Goal: Register for event/course

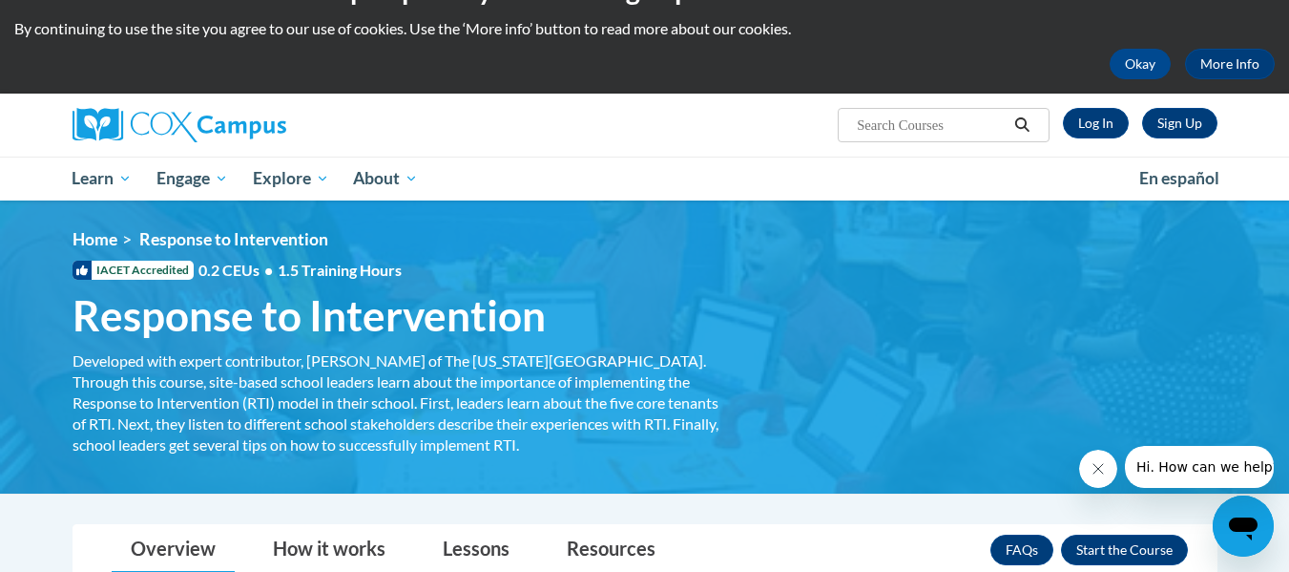
scroll to position [47, 0]
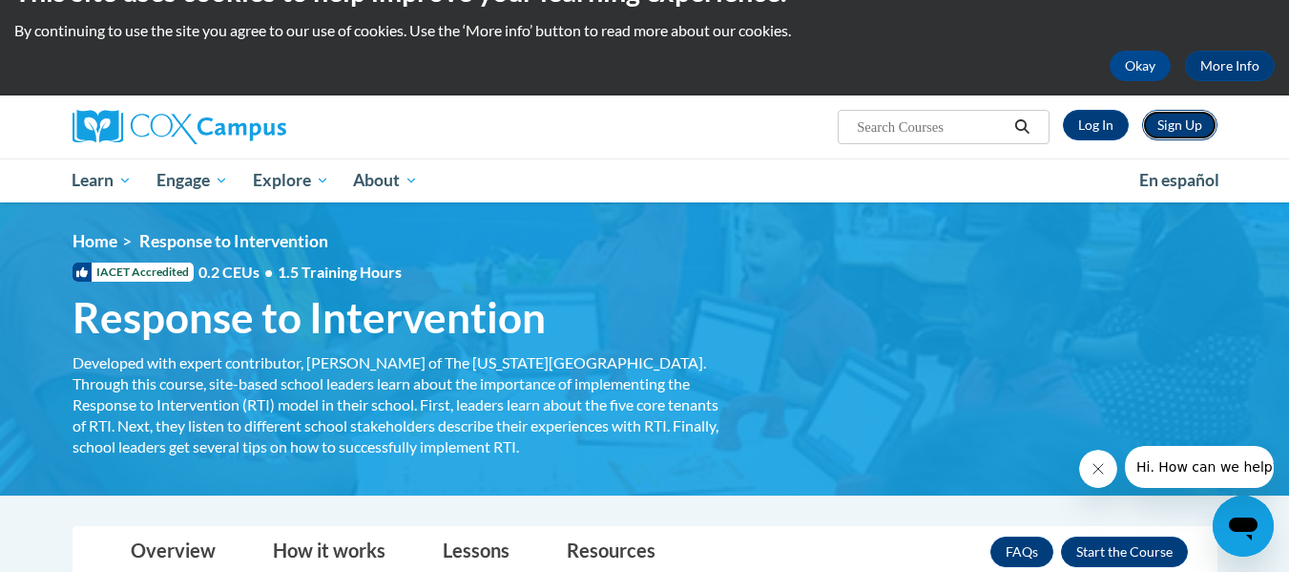
click at [1199, 130] on link "Sign Up" at bounding box center [1179, 125] width 75 height 31
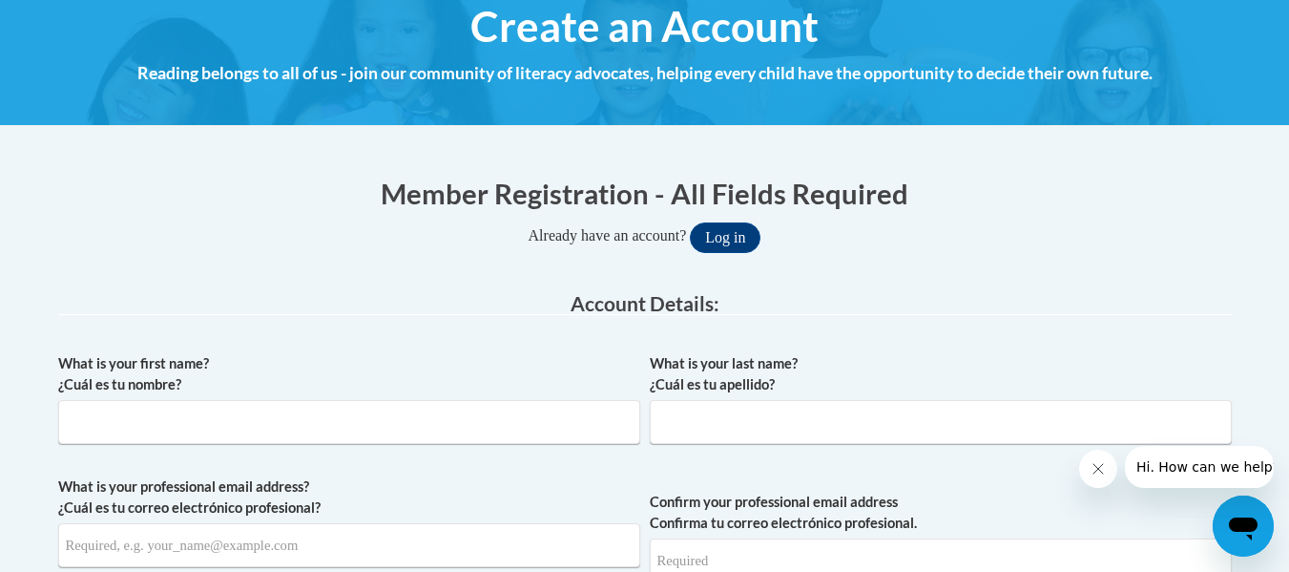
scroll to position [234, 0]
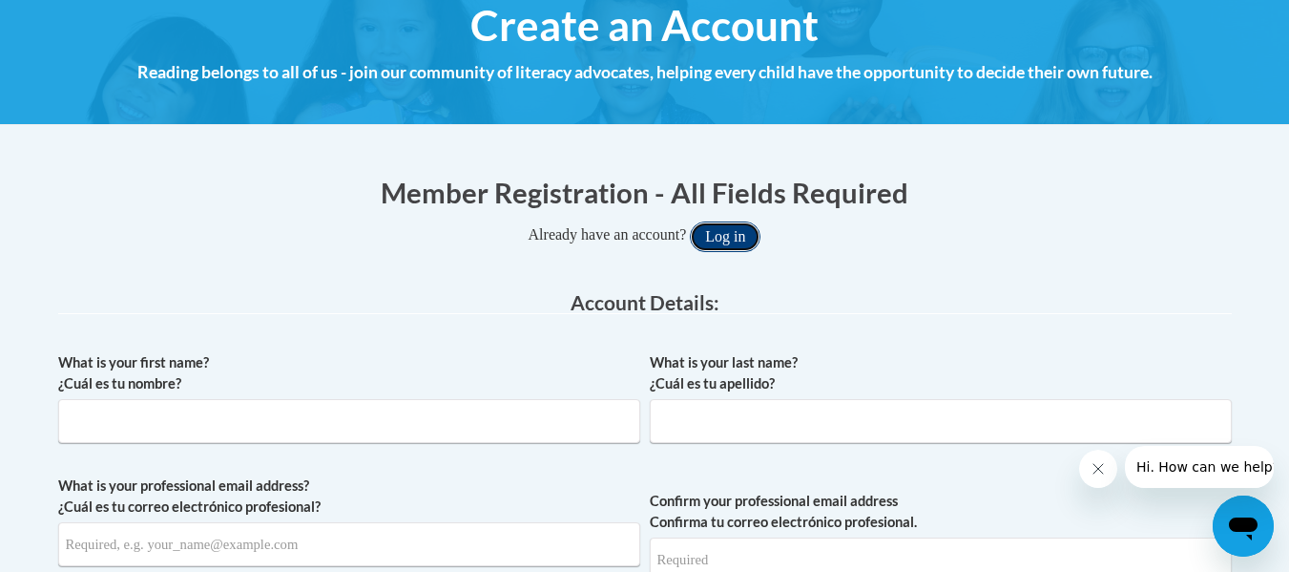
click at [735, 232] on button "Log in" at bounding box center [725, 236] width 71 height 31
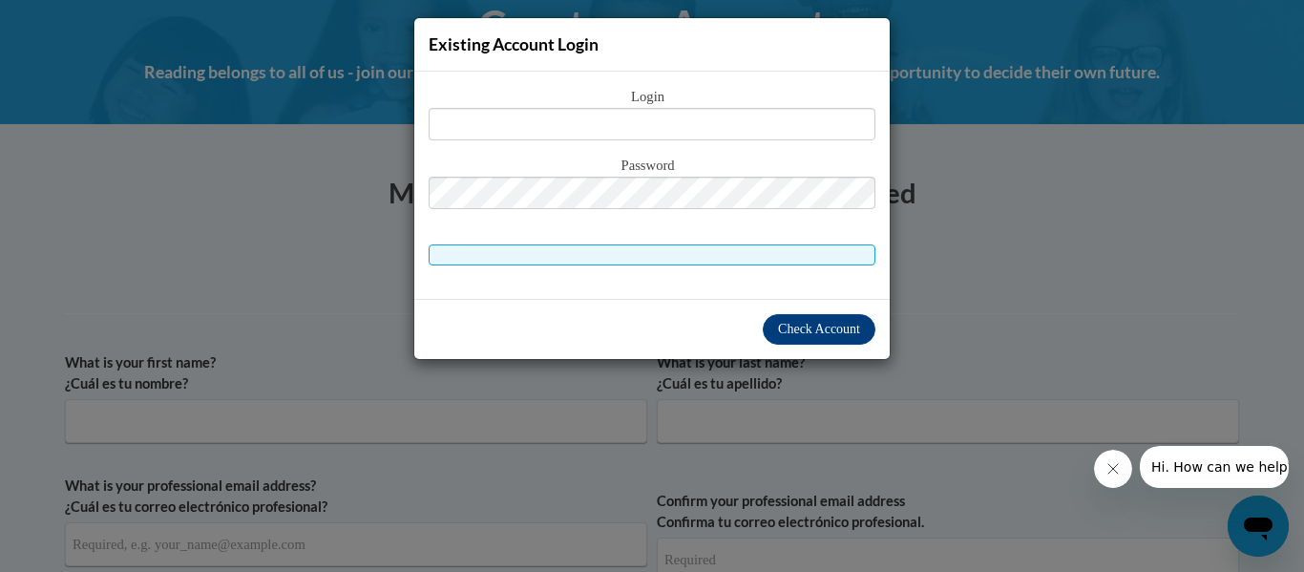
click at [993, 267] on div "Existing Account Login Login Password" at bounding box center [652, 286] width 1304 height 572
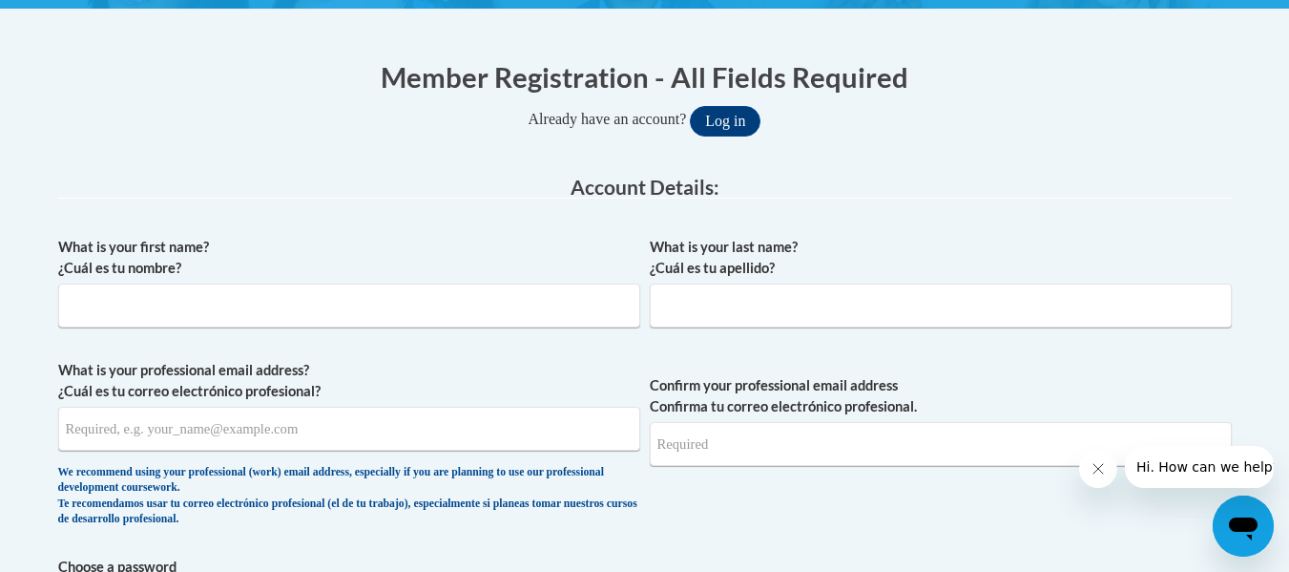
scroll to position [366, 0]
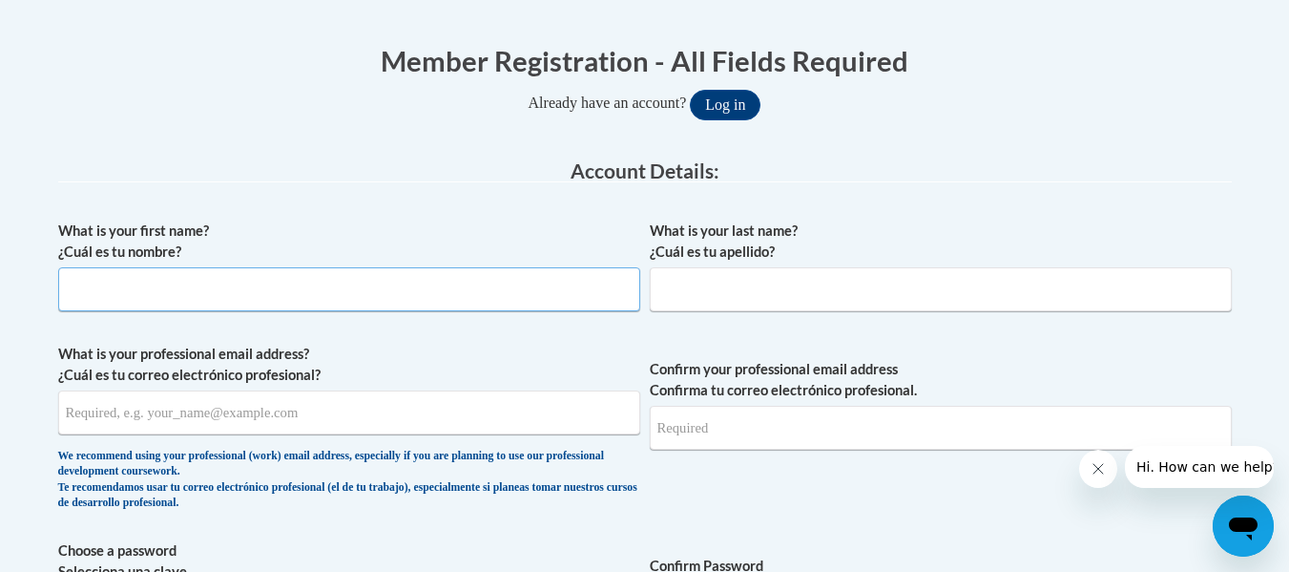
click at [238, 284] on input "What is your first name? ¿Cuál es tu nombre?" at bounding box center [349, 289] width 582 height 44
type input "e"
type input "[PERSON_NAME]"
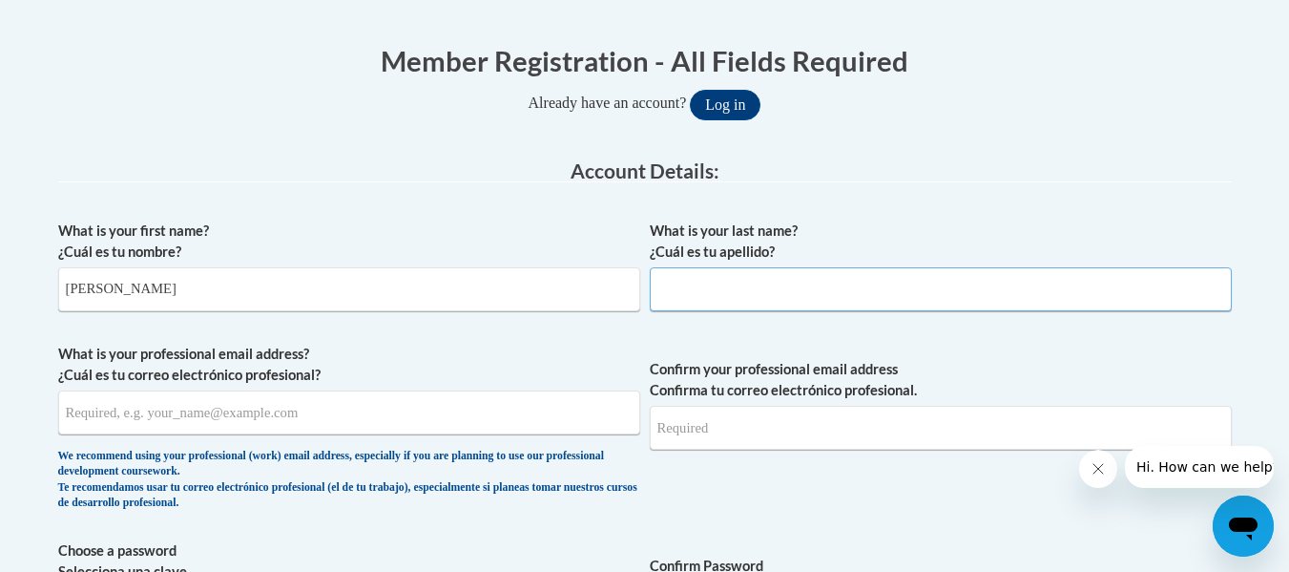
click at [702, 275] on input "What is your last name? ¿Cuál es tu apellido?" at bounding box center [941, 289] width 582 height 44
type input "[PERSON_NAME]"
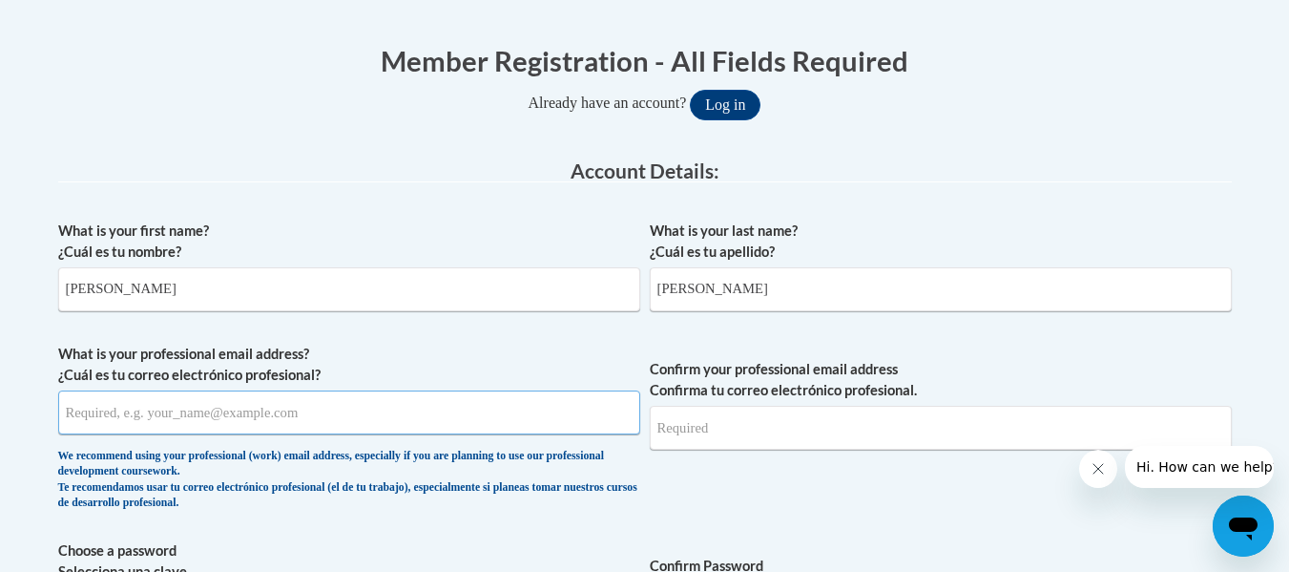
click at [492, 409] on input "What is your professional email address? ¿Cuál es tu correo electrónico profesi…" at bounding box center [349, 412] width 582 height 44
type input "[EMAIL_ADDRESS][DOMAIN_NAME]"
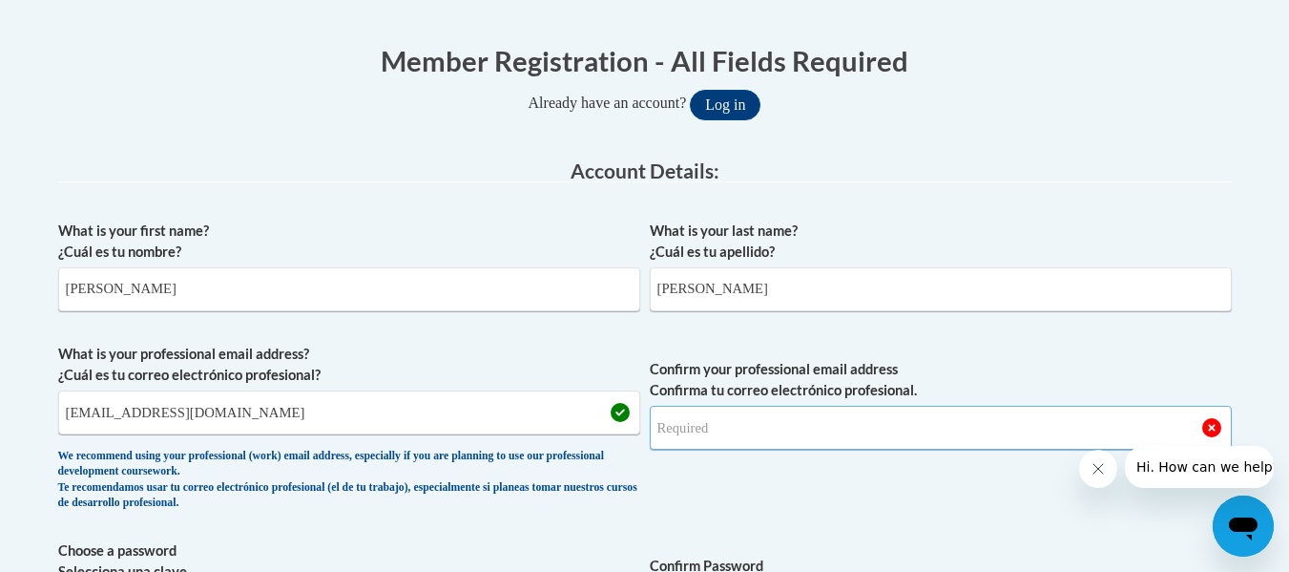
click at [747, 435] on input "Confirm your professional email address Confirma tu correo electrónico profesio…" at bounding box center [941, 428] width 582 height 44
click at [738, 435] on input "ecnich9608#ung.edu" at bounding box center [941, 428] width 582 height 44
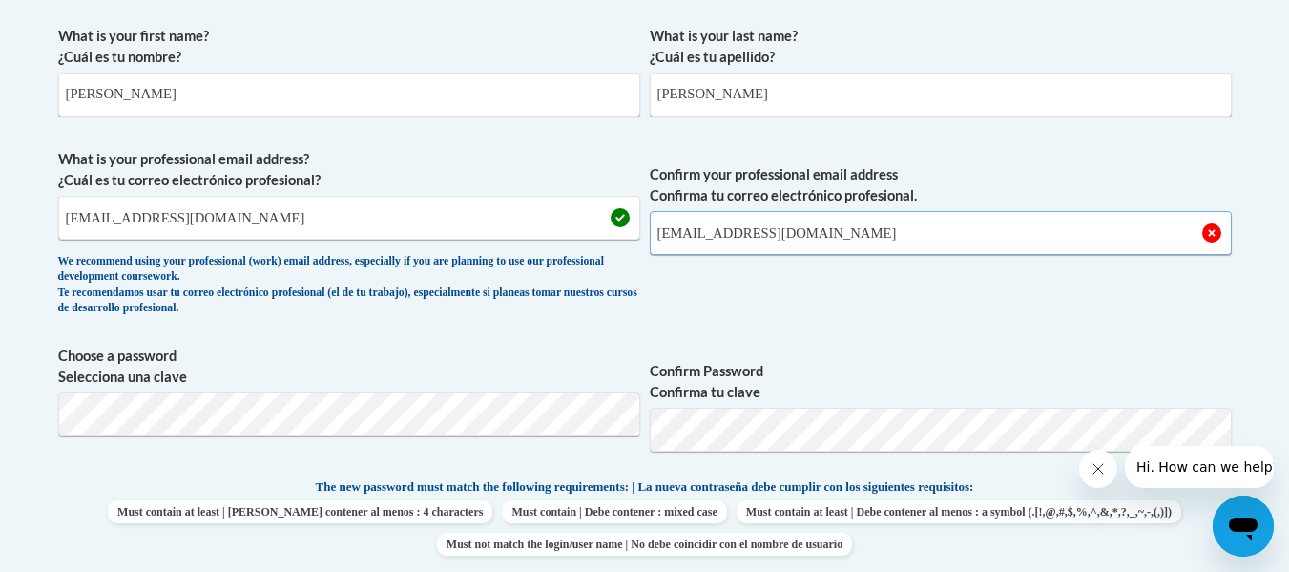
scroll to position [602, 0]
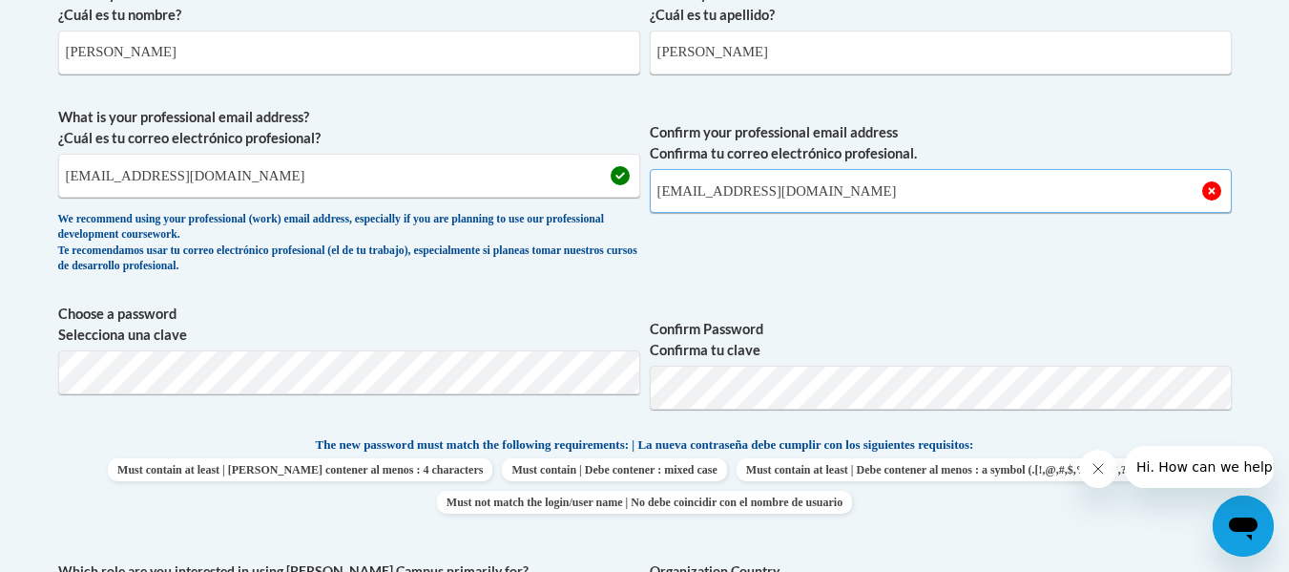
type input "ecnich9608@ung.edu"
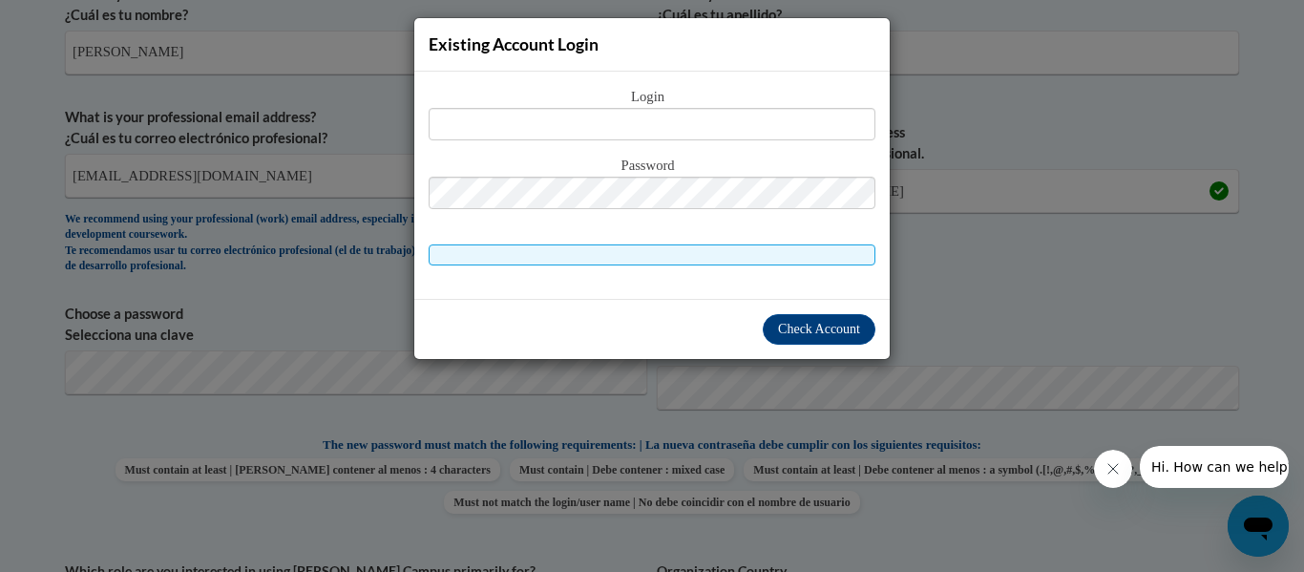
click at [972, 304] on div "Existing Account Login Login Password" at bounding box center [652, 286] width 1304 height 572
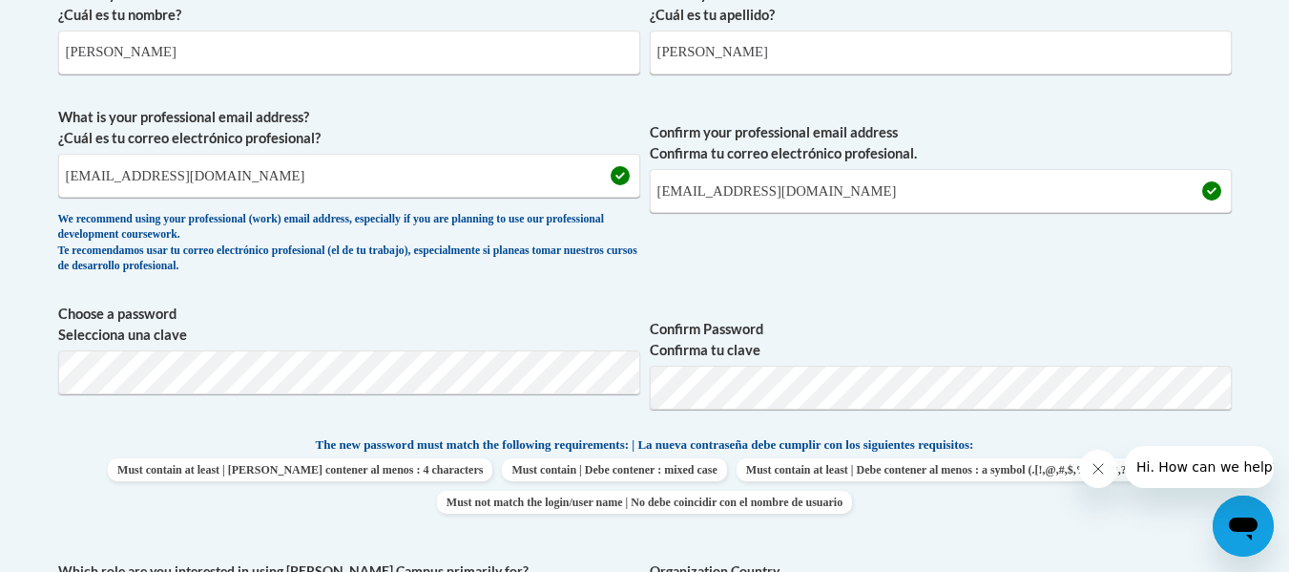
click at [871, 322] on label "Confirm Password Confirma tu clave" at bounding box center [941, 340] width 582 height 42
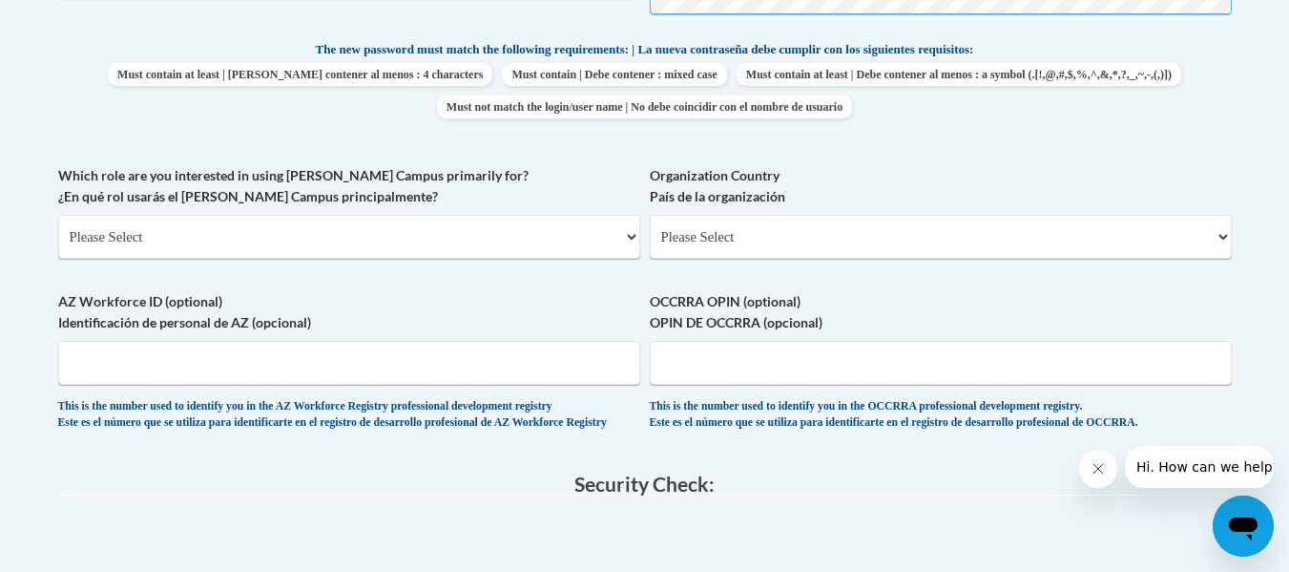
scroll to position [998, 0]
click at [469, 235] on select "Please Select College/University | Colegio/Universidad Community/Nonprofit Part…" at bounding box center [349, 236] width 582 height 44
select select "5a18ea06-2b54-4451-96f2-d152daf9eac5"
click at [58, 214] on select "Please Select College/University | Colegio/Universidad Community/Nonprofit Part…" at bounding box center [349, 236] width 582 height 44
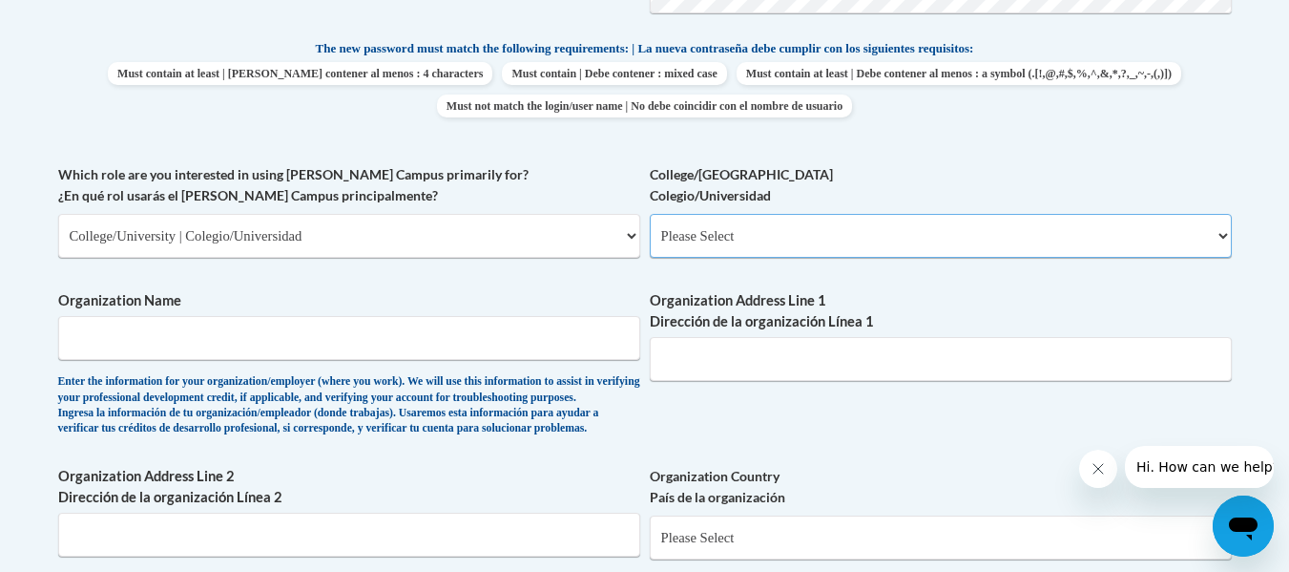
click at [752, 232] on select "Please Select College/University Staff | Empleado universitario College/Univers…" at bounding box center [941, 236] width 582 height 44
select select "99b32b07-cffc-426c-8bf6-0cd77760d84b"
click at [650, 214] on select "Please Select College/University Staff | Empleado universitario College/Univers…" at bounding box center [941, 236] width 582 height 44
click at [554, 340] on input "Organization Name" at bounding box center [349, 338] width 582 height 44
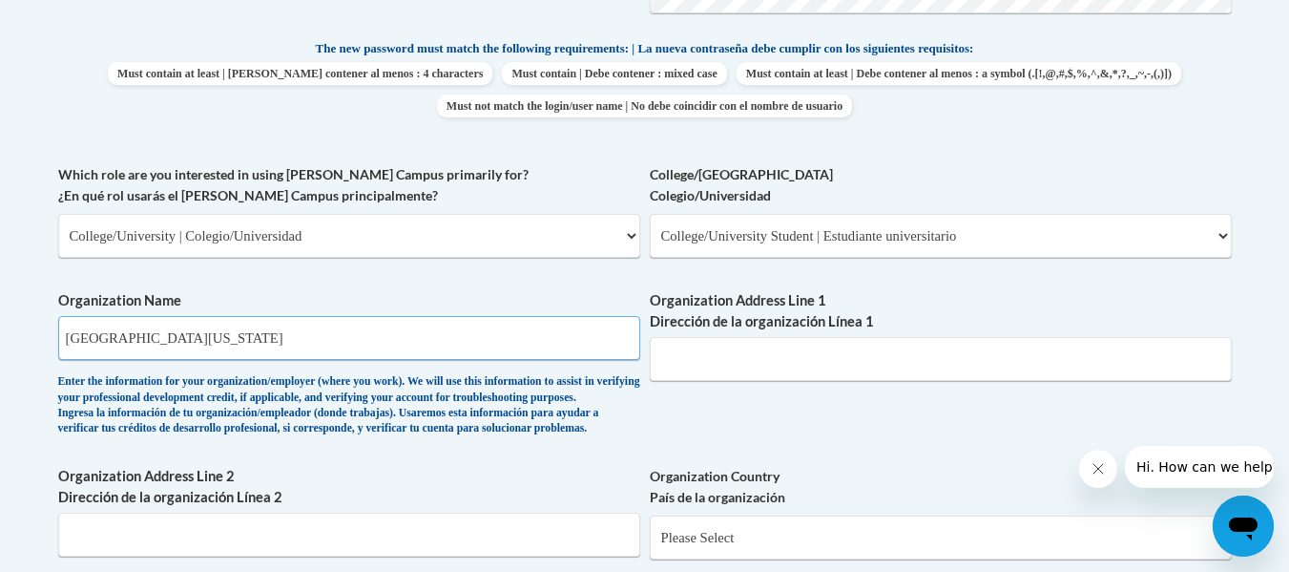
type input "University of North Georgia"
click at [748, 368] on input "Organization Address Line 1 Dirección de la organización Línea 1" at bounding box center [941, 359] width 582 height 44
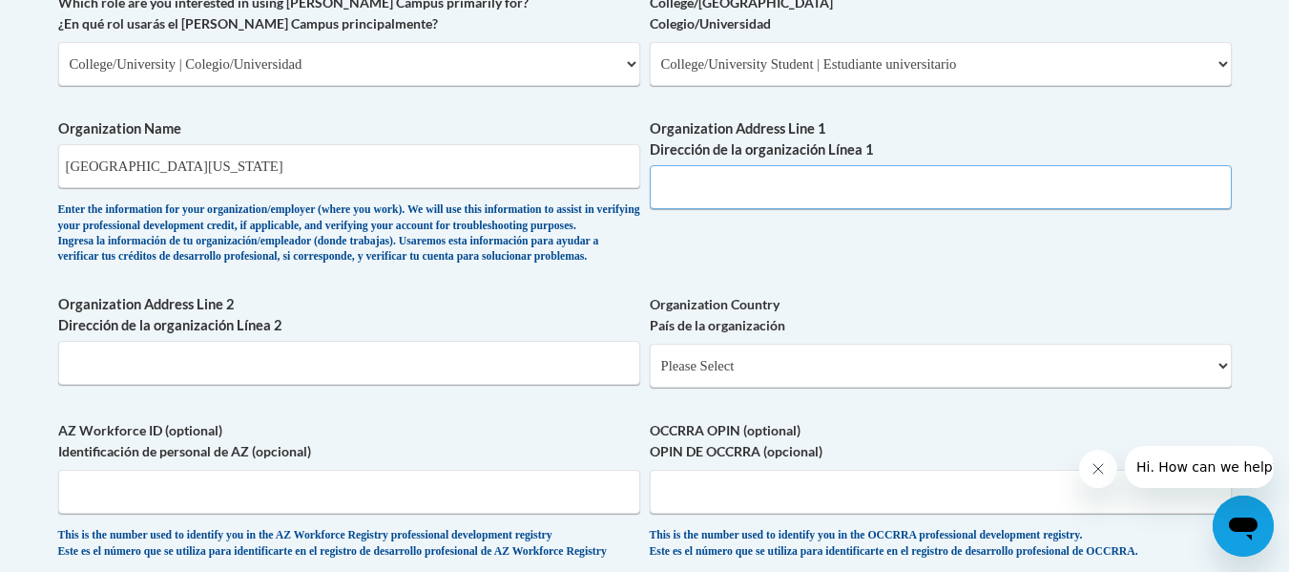
scroll to position [1176, 0]
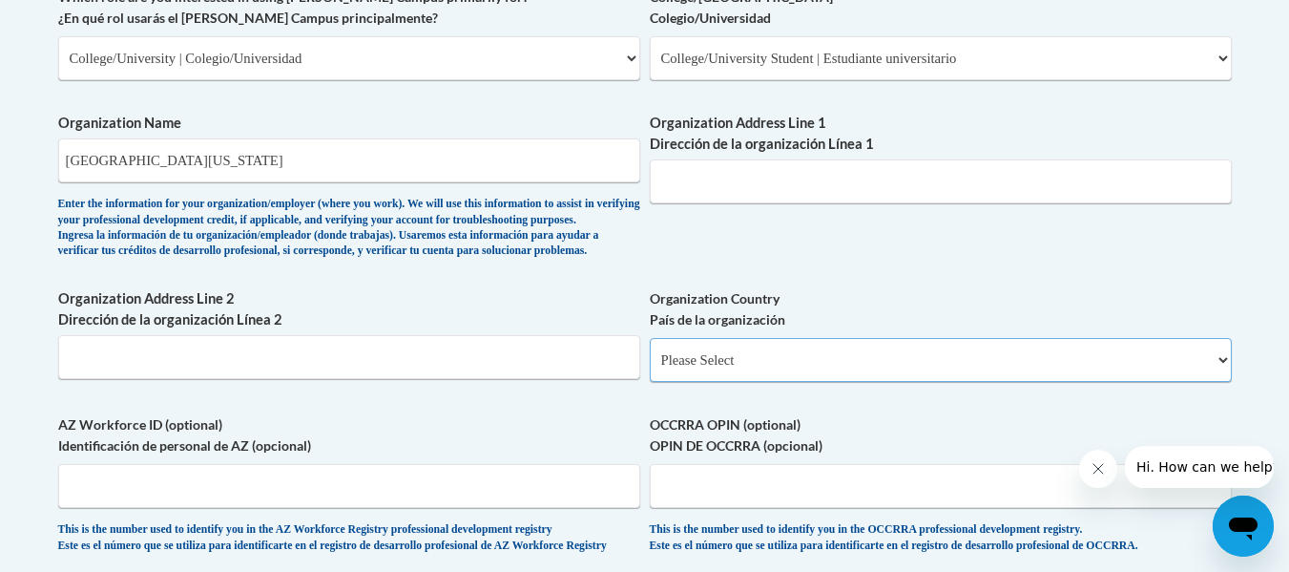
click at [743, 374] on select "Please Select United States | Estados Unidos Outside of the United States | Fue…" at bounding box center [941, 360] width 582 height 44
select select "ad49bcad-a171-4b2e-b99c-48b446064914"
click at [650, 368] on select "Please Select United States | Estados Unidos Outside of the United States | Fue…" at bounding box center [941, 360] width 582 height 44
select select
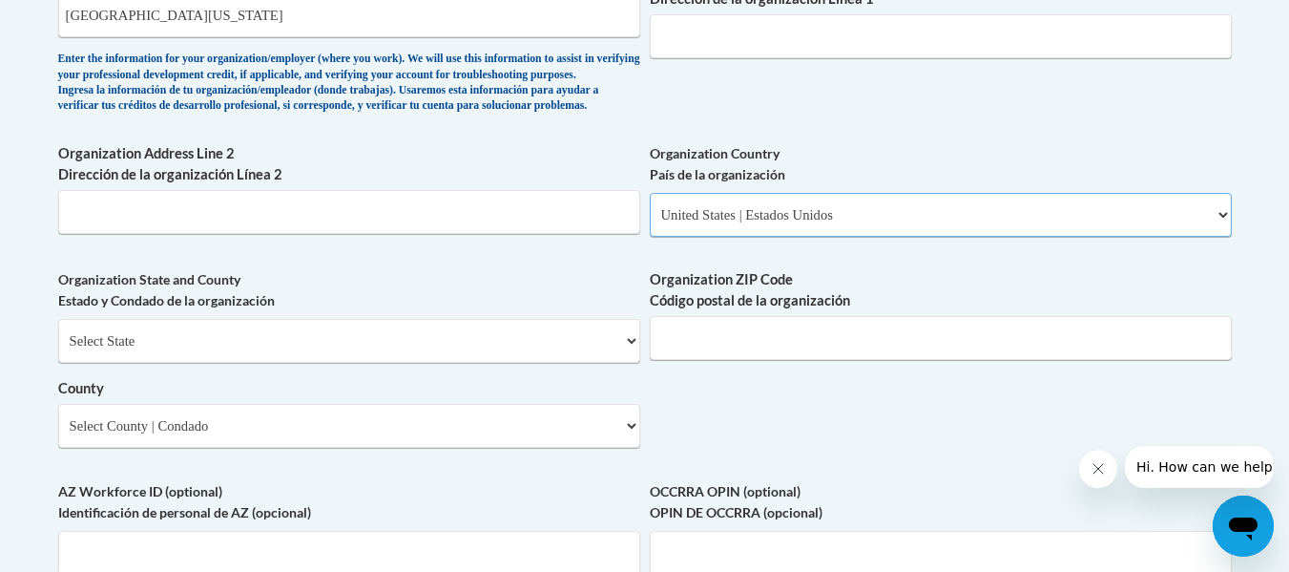
scroll to position [1322, 0]
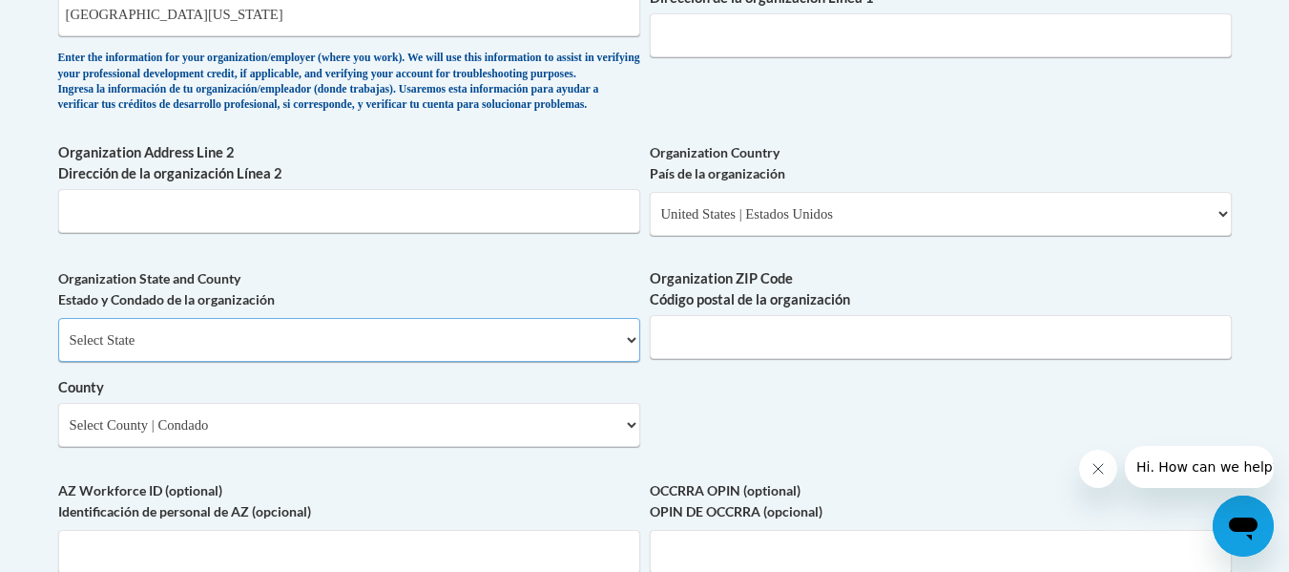
click at [465, 362] on select "Select State Alabama Alaska Arizona Arkansas California Colorado Connecticut De…" at bounding box center [349, 340] width 582 height 44
select select "Georgia"
click at [58, 349] on select "Select State Alabama Alaska Arizona Arkansas California Colorado Connecticut De…" at bounding box center [349, 340] width 582 height 44
click at [764, 359] on input "Organization ZIP Code Código postal de la organización" at bounding box center [941, 337] width 582 height 44
click at [637, 447] on select "County" at bounding box center [349, 425] width 582 height 44
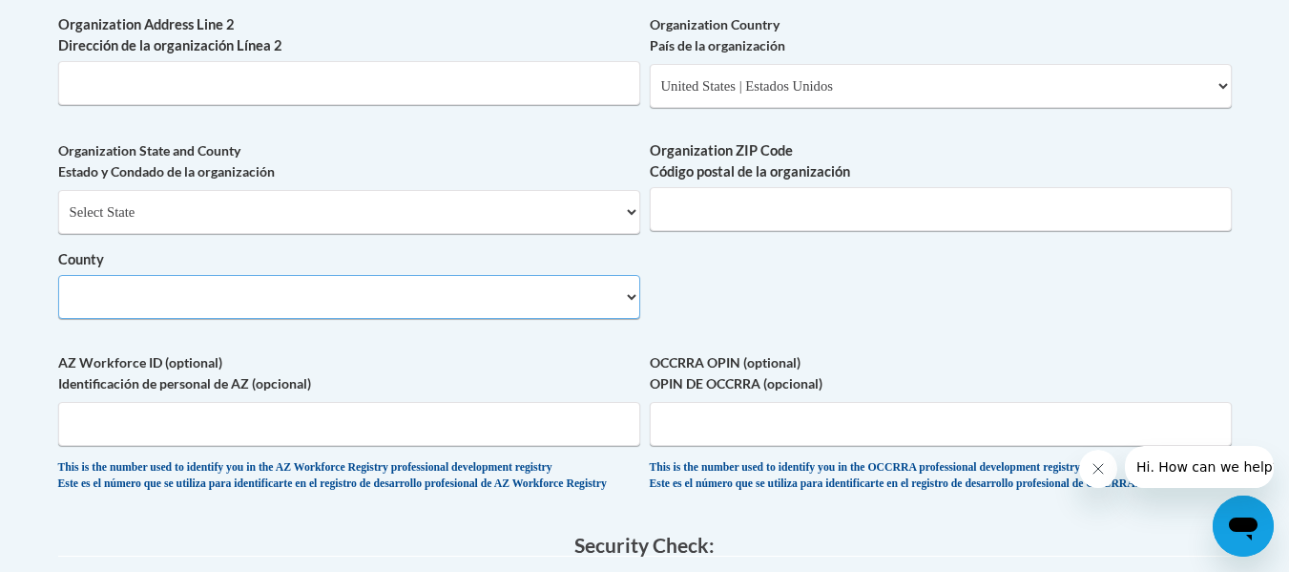
scroll to position [1482, 0]
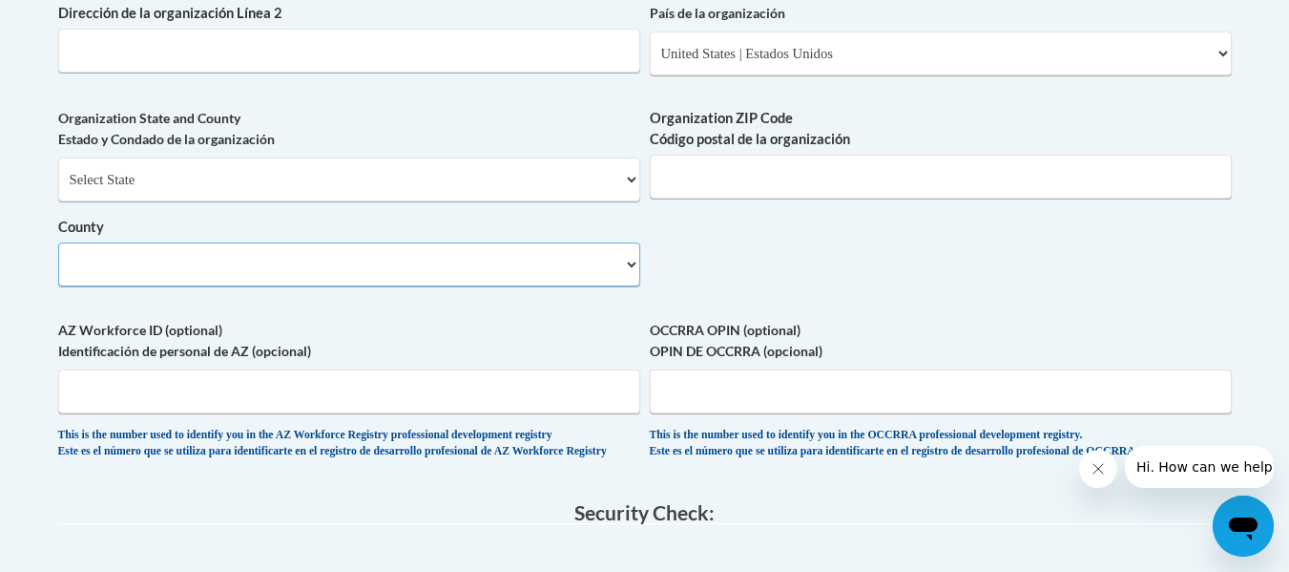
click at [625, 286] on select "County" at bounding box center [349, 264] width 582 height 44
click at [638, 286] on select "County" at bounding box center [349, 264] width 582 height 44
click at [519, 286] on select "County" at bounding box center [349, 264] width 582 height 44
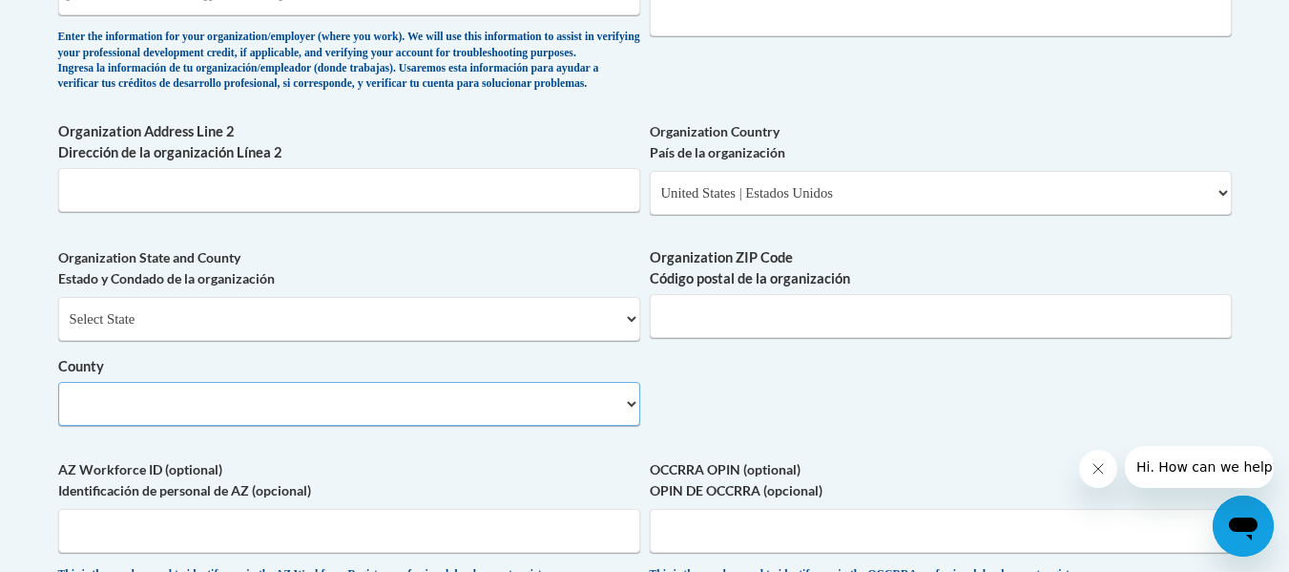
scroll to position [1344, 0]
click at [464, 425] on select "County" at bounding box center [349, 403] width 582 height 44
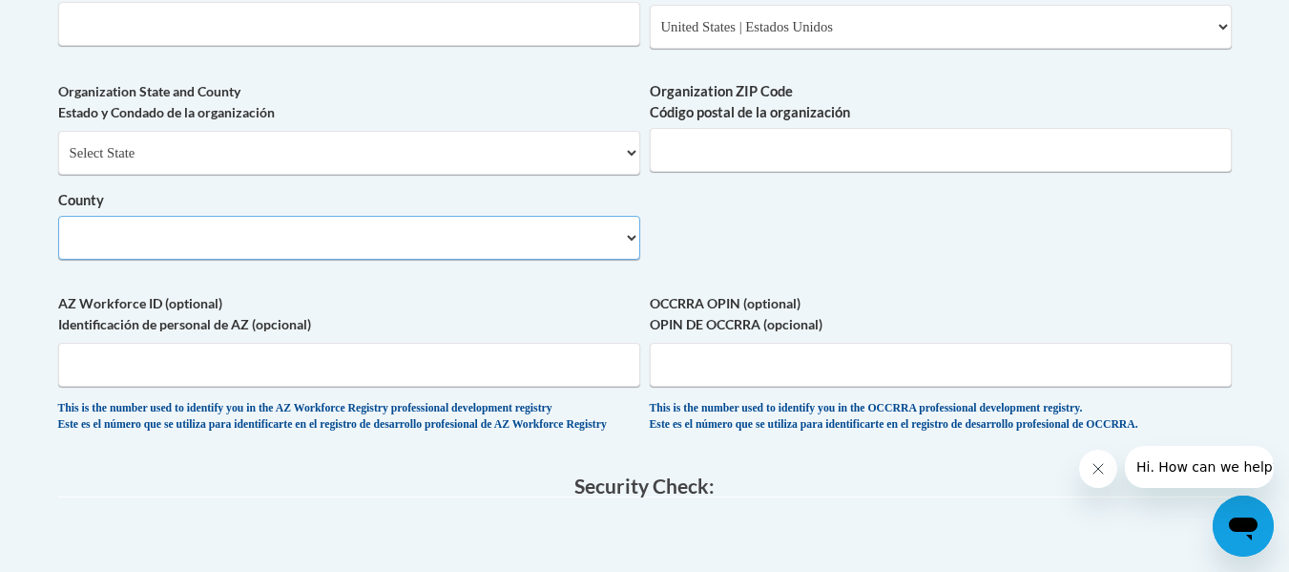
scroll to position [1517, 0]
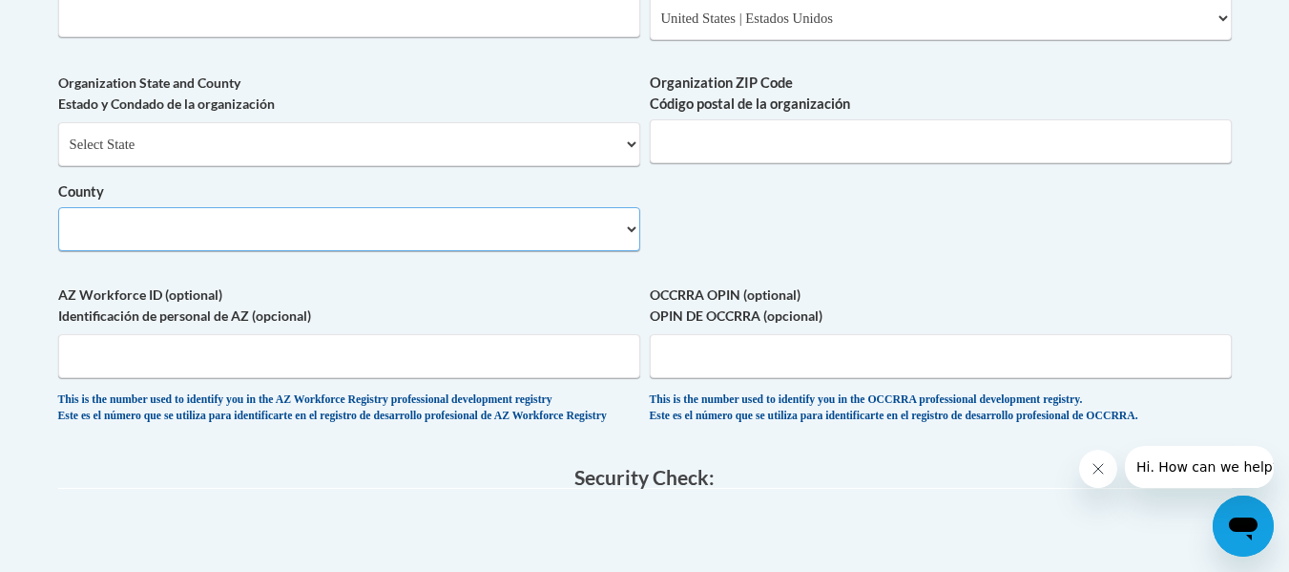
click at [633, 251] on select "County" at bounding box center [349, 229] width 582 height 44
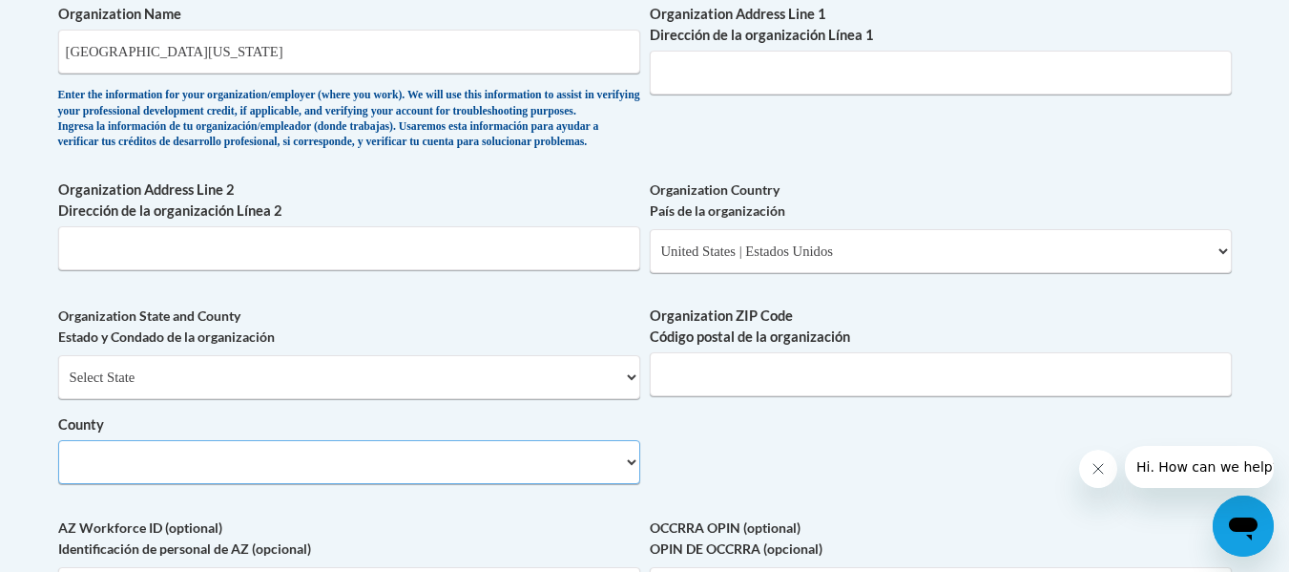
scroll to position [1248, 0]
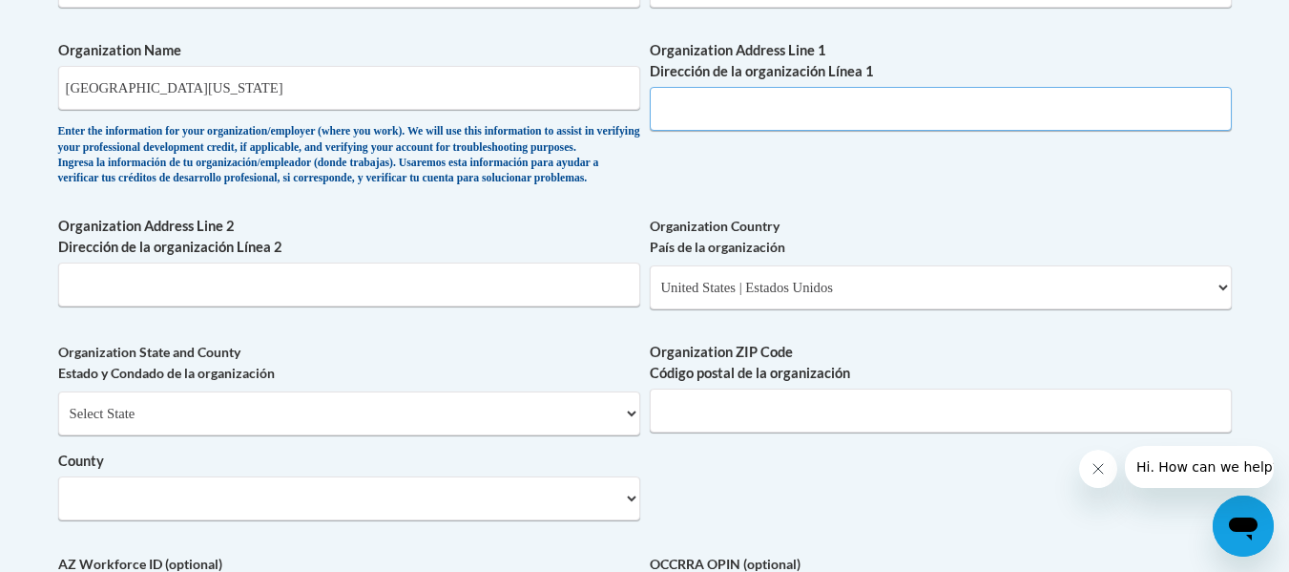
click at [796, 111] on input "Organization Address Line 1 Dirección de la organización Línea 1" at bounding box center [941, 109] width 582 height 44
type input "8"
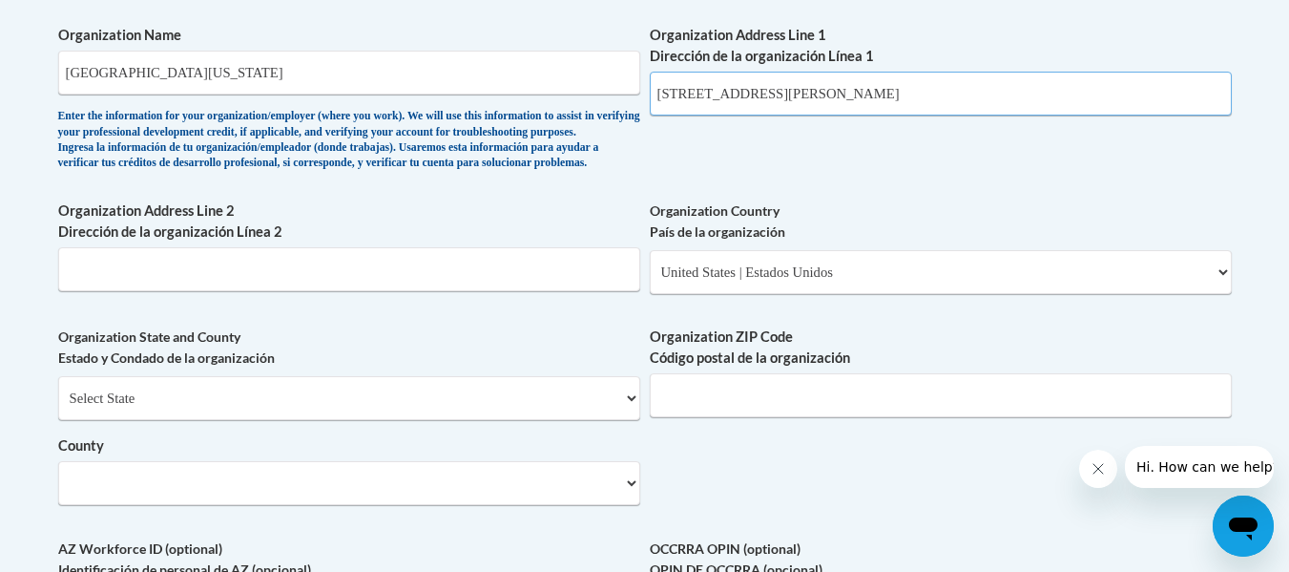
scroll to position [1265, 0]
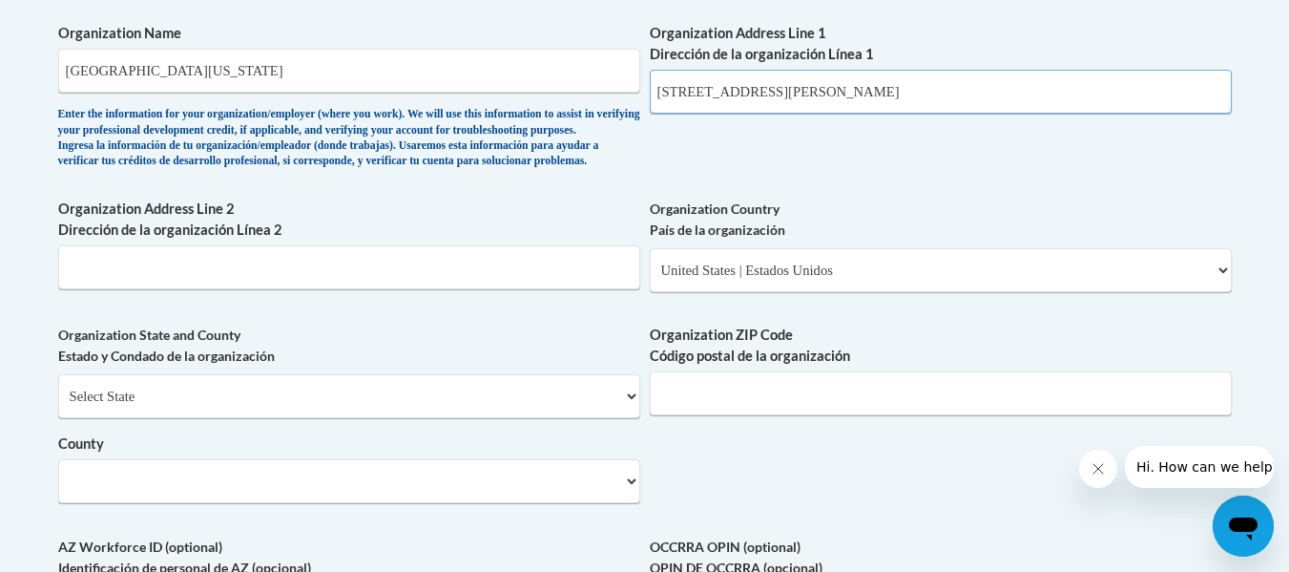
type input "3820 Mundy Mill Road"
click at [333, 418] on select "Select State Alabama Alaska Arizona Arkansas California Colorado Connecticut De…" at bounding box center [349, 396] width 582 height 44
click at [335, 418] on select "Select State Alabama Alaska Arizona Arkansas California Colorado Connecticut De…" at bounding box center [349, 396] width 582 height 44
click at [117, 418] on select "Select State Alabama Alaska Arizona Arkansas California Colorado Connecticut De…" at bounding box center [349, 396] width 582 height 44
click at [136, 418] on select "Select State Alabama Alaska Arizona Arkansas California Colorado Connecticut De…" at bounding box center [349, 396] width 582 height 44
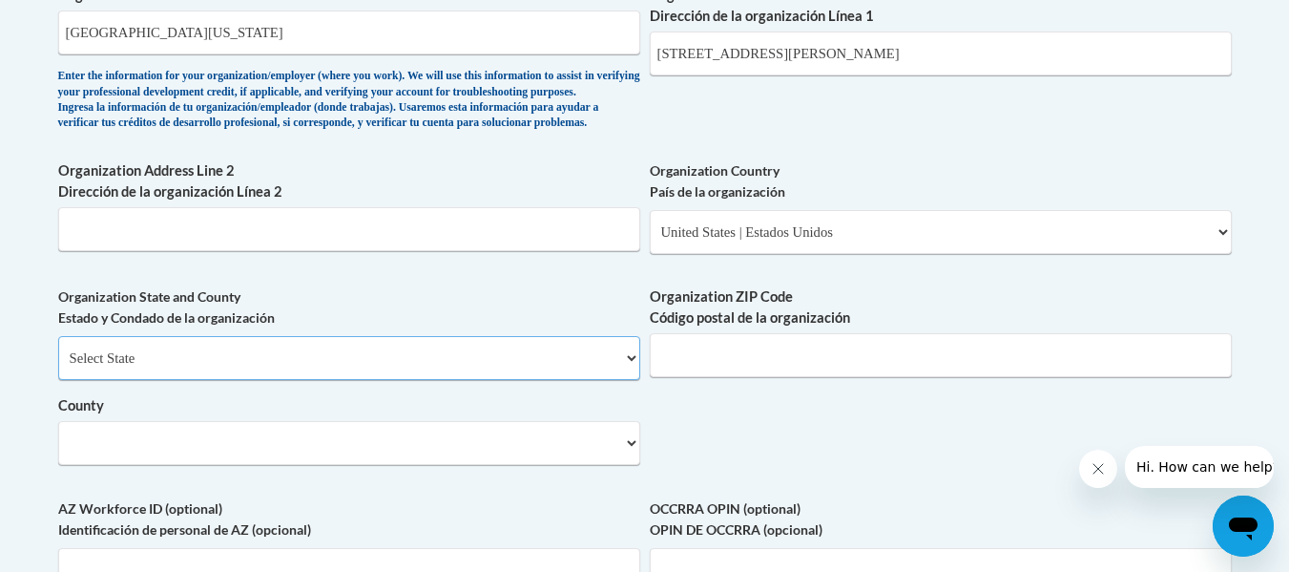
scroll to position [1305, 0]
click at [315, 456] on select "County" at bounding box center [349, 442] width 582 height 44
click at [337, 464] on select "County" at bounding box center [349, 442] width 582 height 44
click at [341, 464] on select "County" at bounding box center [349, 442] width 582 height 44
click at [111, 464] on select "County" at bounding box center [349, 442] width 582 height 44
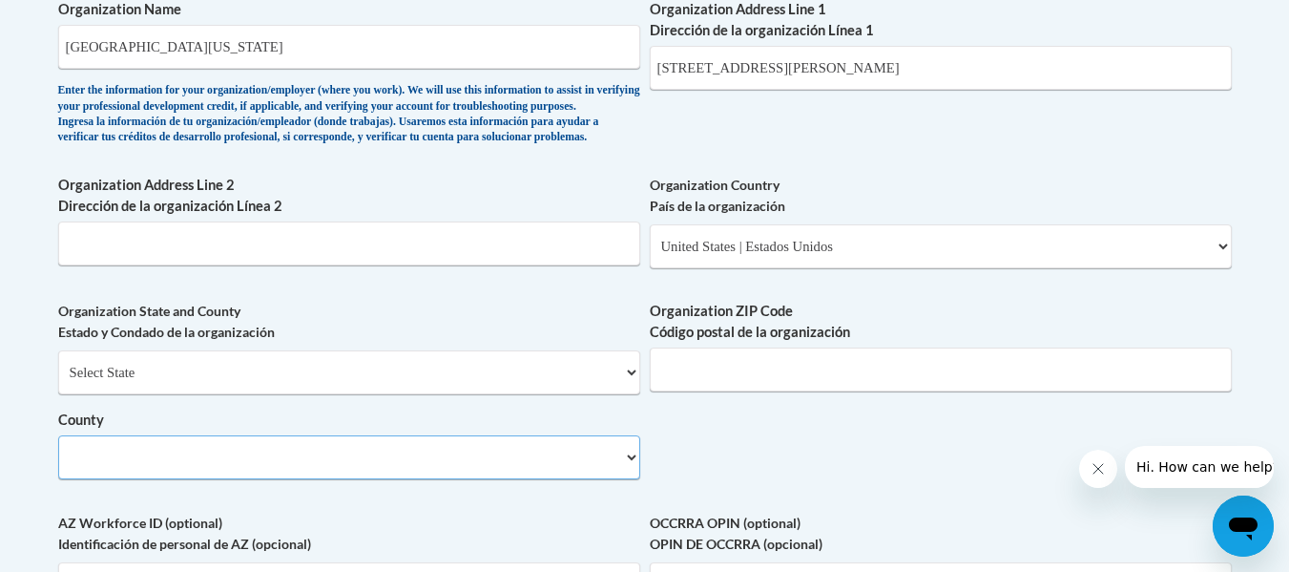
scroll to position [1290, 0]
click at [787, 390] on input "Organization ZIP Code Código postal de la organización" at bounding box center [941, 368] width 582 height 44
type input "30566"
click at [639, 478] on select "County" at bounding box center [349, 456] width 582 height 44
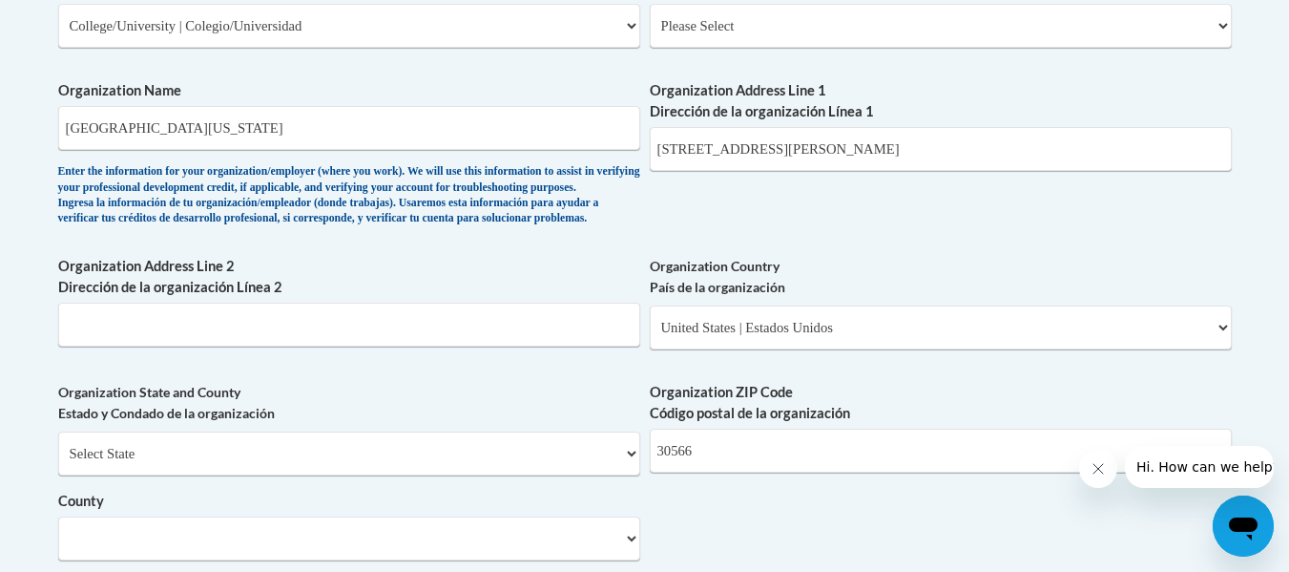
scroll to position [1074, 0]
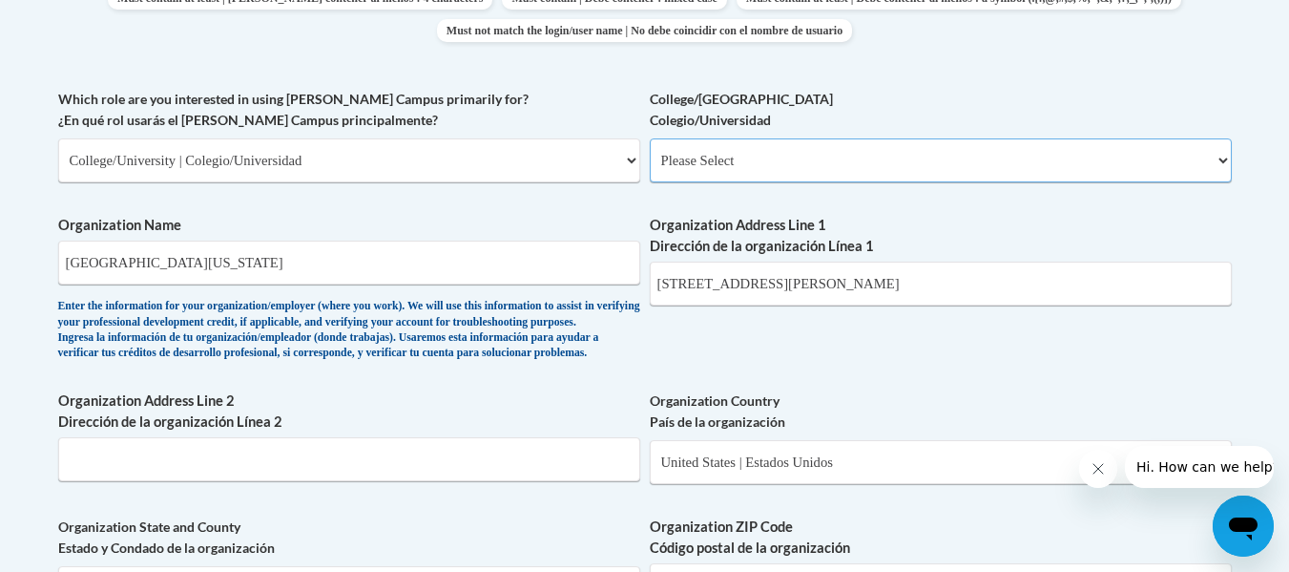
click at [872, 160] on select "Please Select College/University Staff | Empleado universitario College/Univers…" at bounding box center [941, 160] width 582 height 44
select select "99b32b07-cffc-426c-8bf6-0cd77760d84b"
click at [650, 138] on select "Please Select College/University Staff | Empleado universitario College/Univers…" at bounding box center [941, 160] width 582 height 44
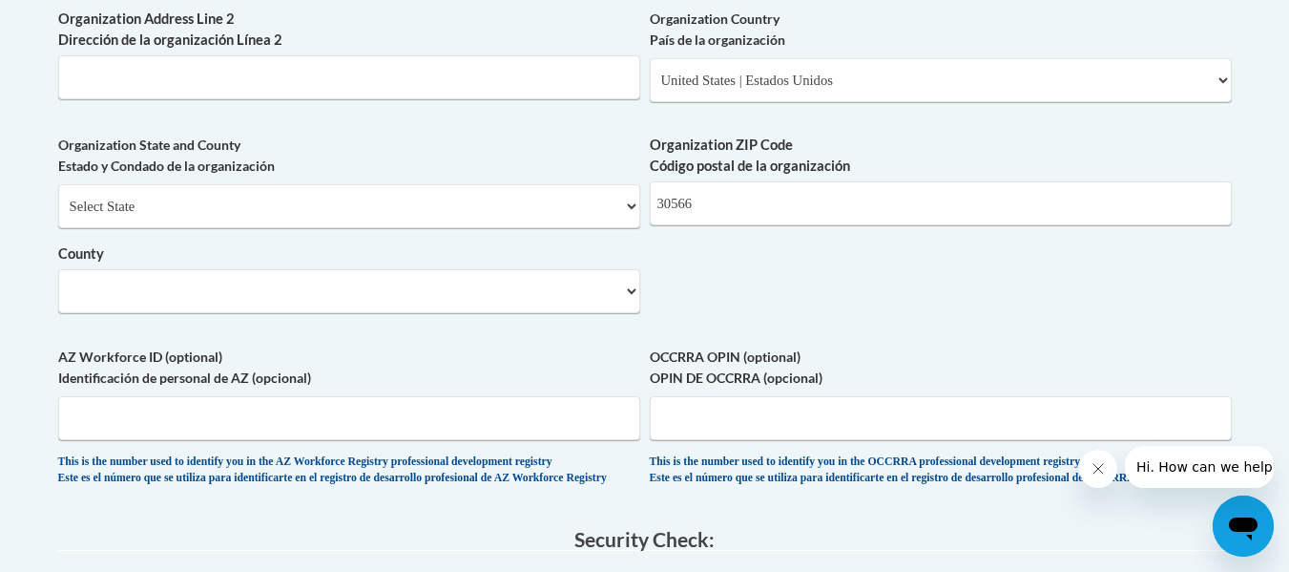
scroll to position [1456, 0]
click at [528, 227] on select "Select State Alabama Alaska Arizona Arkansas California Colorado Connecticut De…" at bounding box center [349, 205] width 582 height 44
select select "Georgia"
click at [58, 215] on select "Select State Alabama Alaska Arizona Arkansas California Colorado Connecticut De…" at bounding box center [349, 205] width 582 height 44
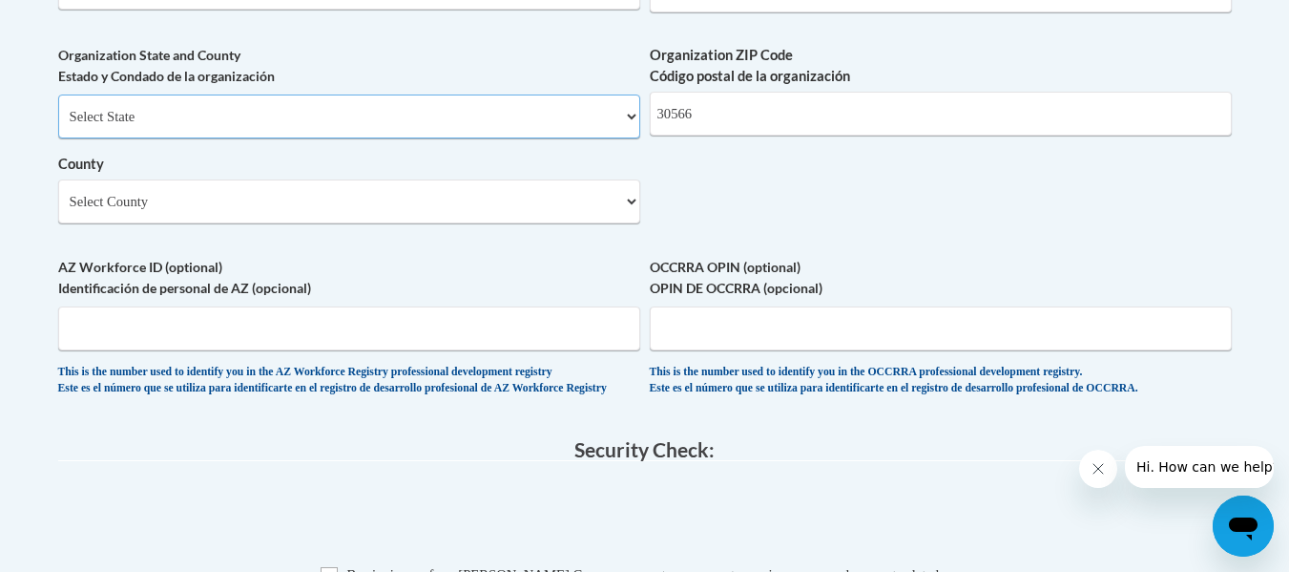
scroll to position [1548, 0]
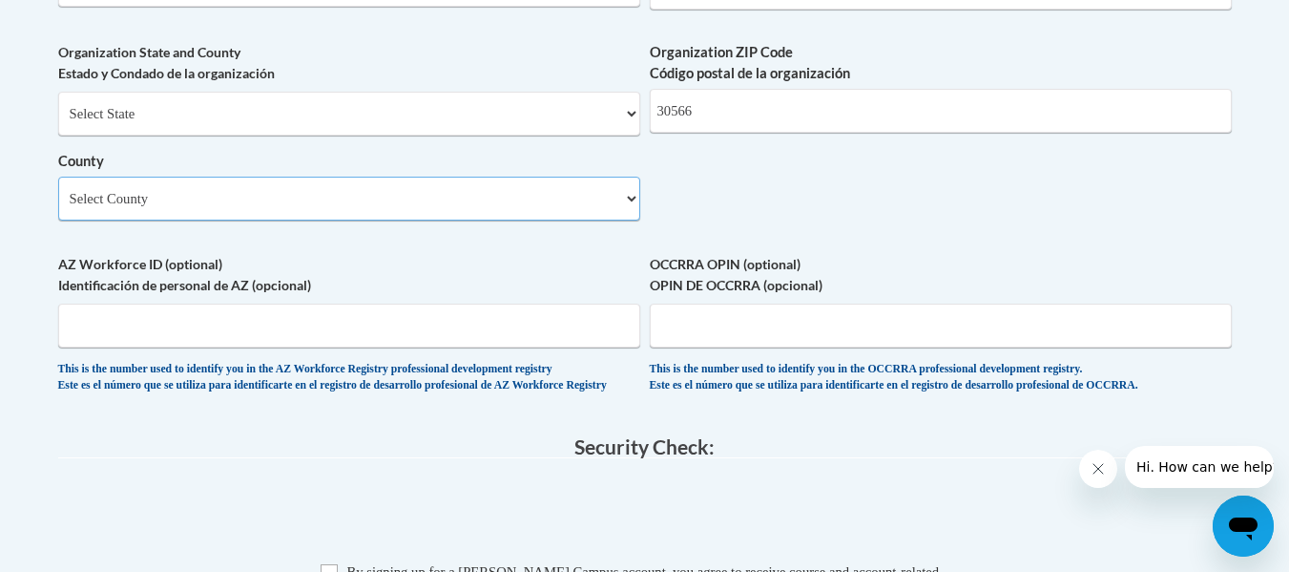
click at [412, 220] on select "Select County Appling Atkinson Bacon Baker Baldwin Banks Barrow Bartow Ben Hill…" at bounding box center [349, 199] width 582 height 44
click at [58, 208] on select "Select County Appling Atkinson Bacon Baker Baldwin Banks Barrow Bartow Ben Hill…" at bounding box center [349, 199] width 582 height 44
click at [149, 220] on select "Select County Appling Atkinson Bacon Baker Baldwin Banks Barrow Bartow Ben Hill…" at bounding box center [349, 199] width 582 height 44
select select "Hall"
click at [58, 208] on select "Select County Appling Atkinson Bacon Baker Baldwin Banks Barrow Bartow Ben Hill…" at bounding box center [349, 199] width 582 height 44
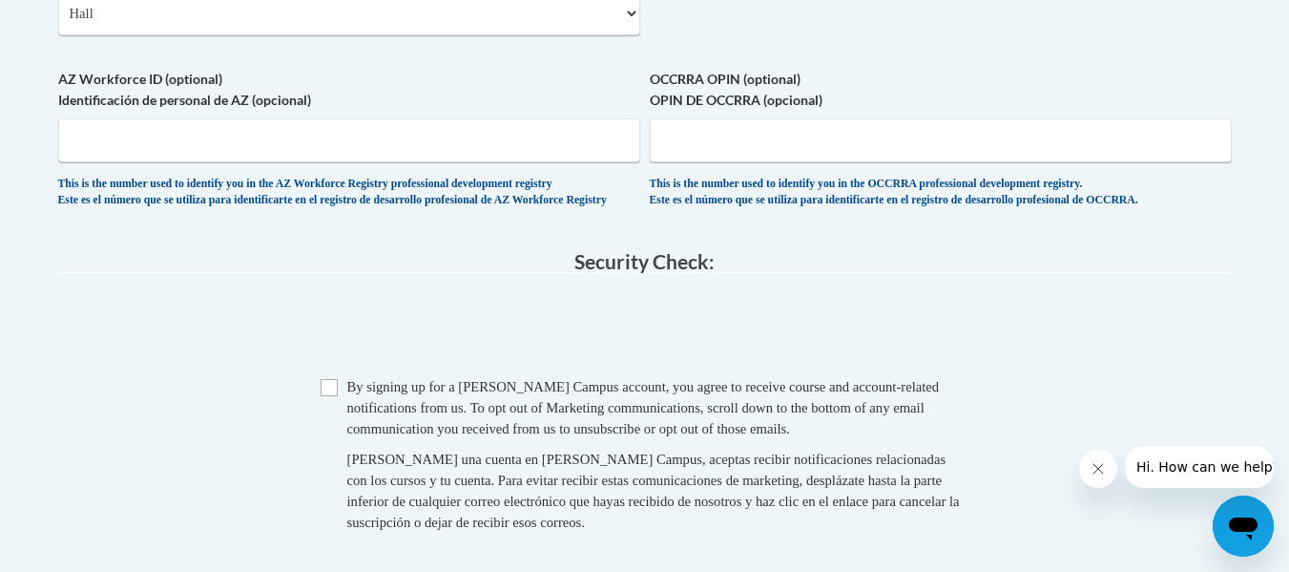
scroll to position [1735, 0]
click at [333, 394] on input "Checkbox" at bounding box center [329, 385] width 17 height 17
checkbox input "true"
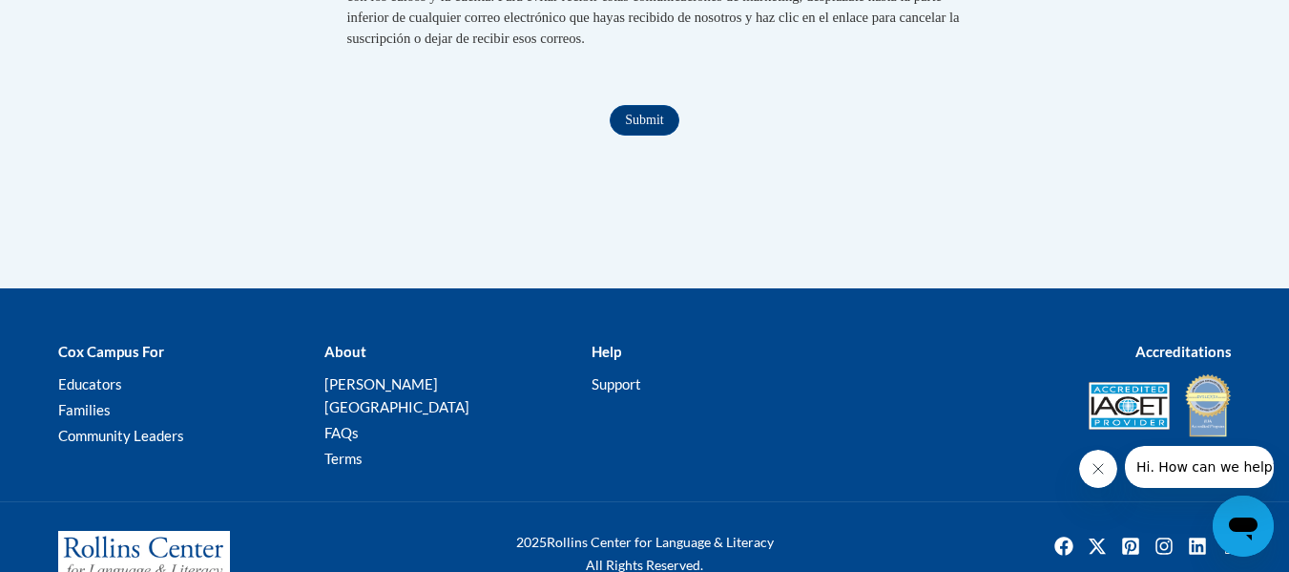
scroll to position [2218, 0]
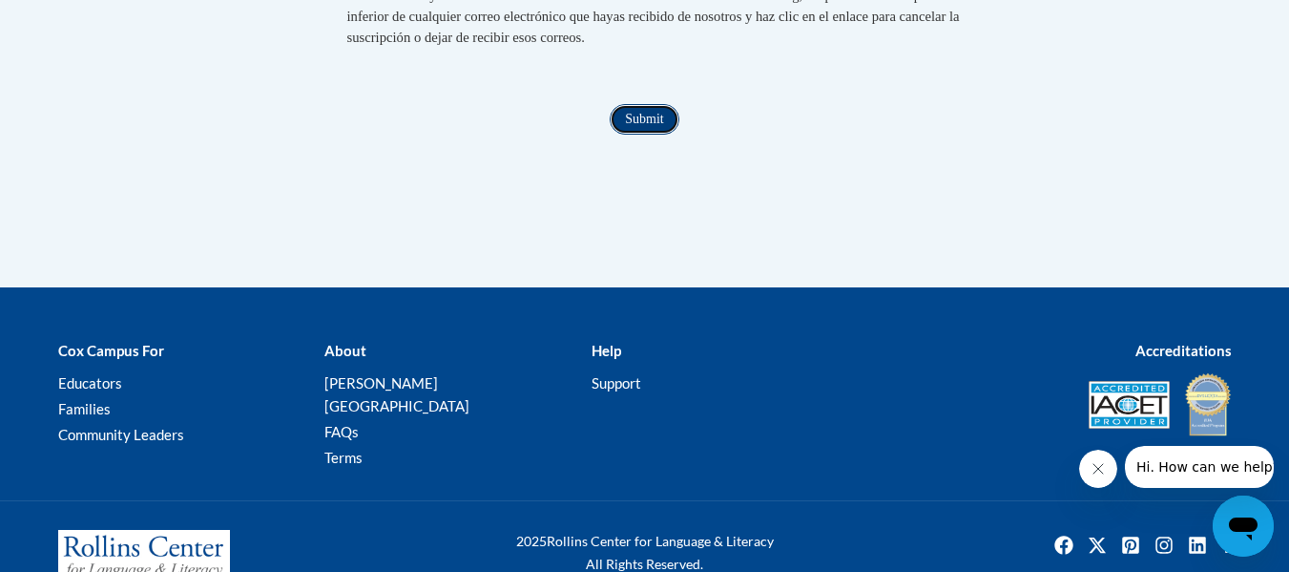
click at [642, 135] on input "Submit" at bounding box center [644, 119] width 69 height 31
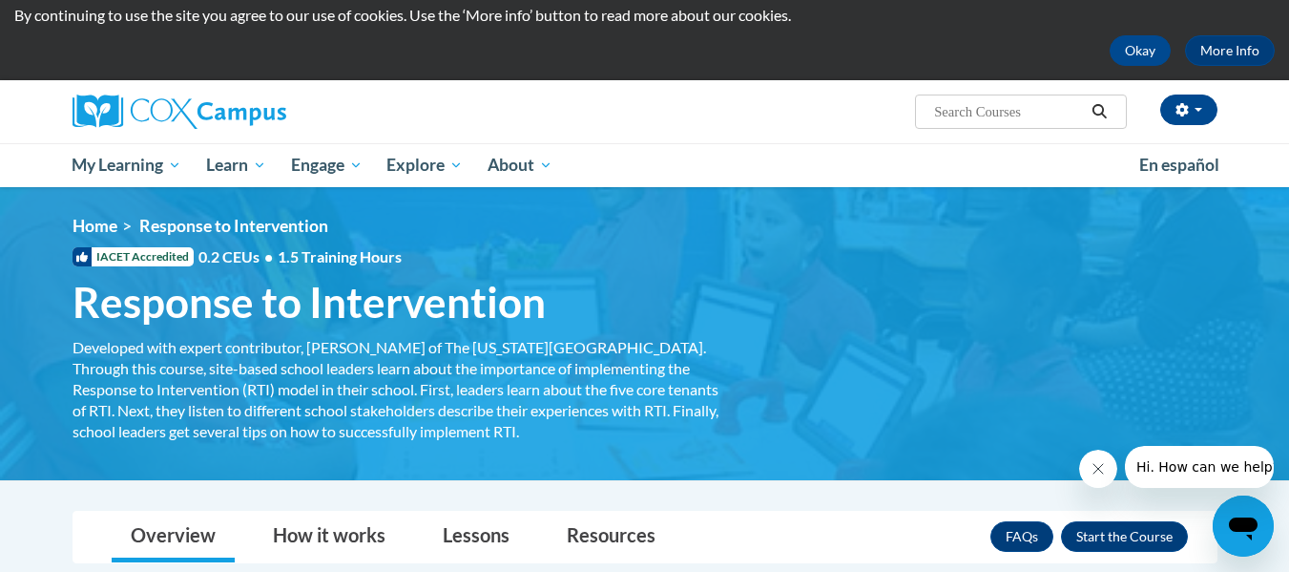
scroll to position [59, 0]
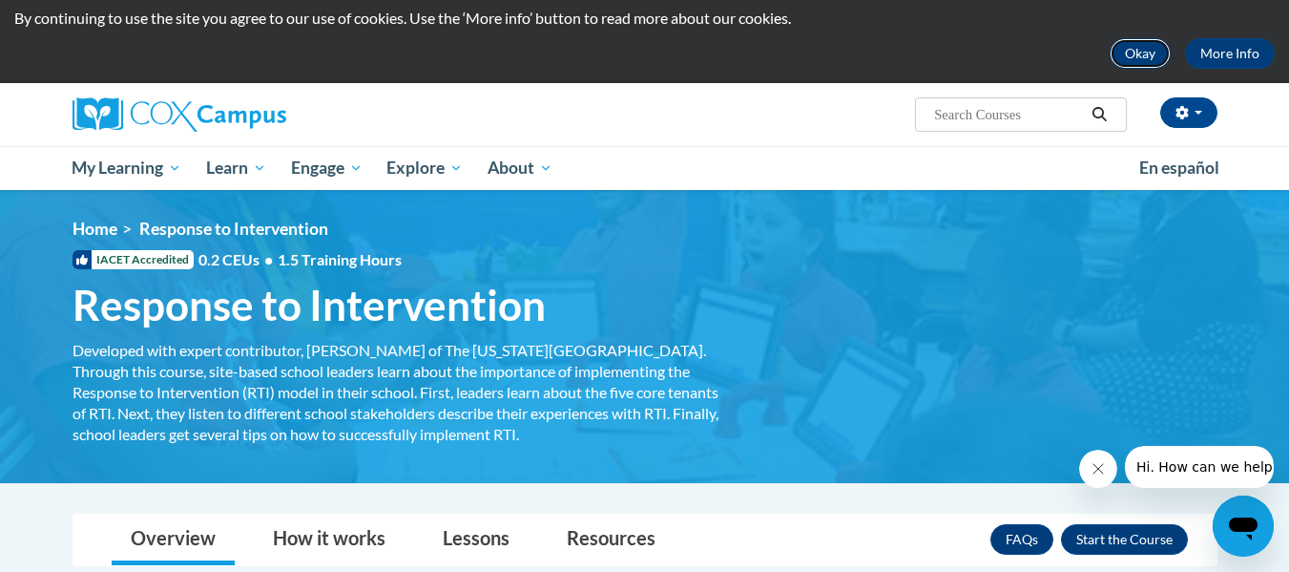
click at [1143, 54] on button "Okay" at bounding box center [1140, 53] width 61 height 31
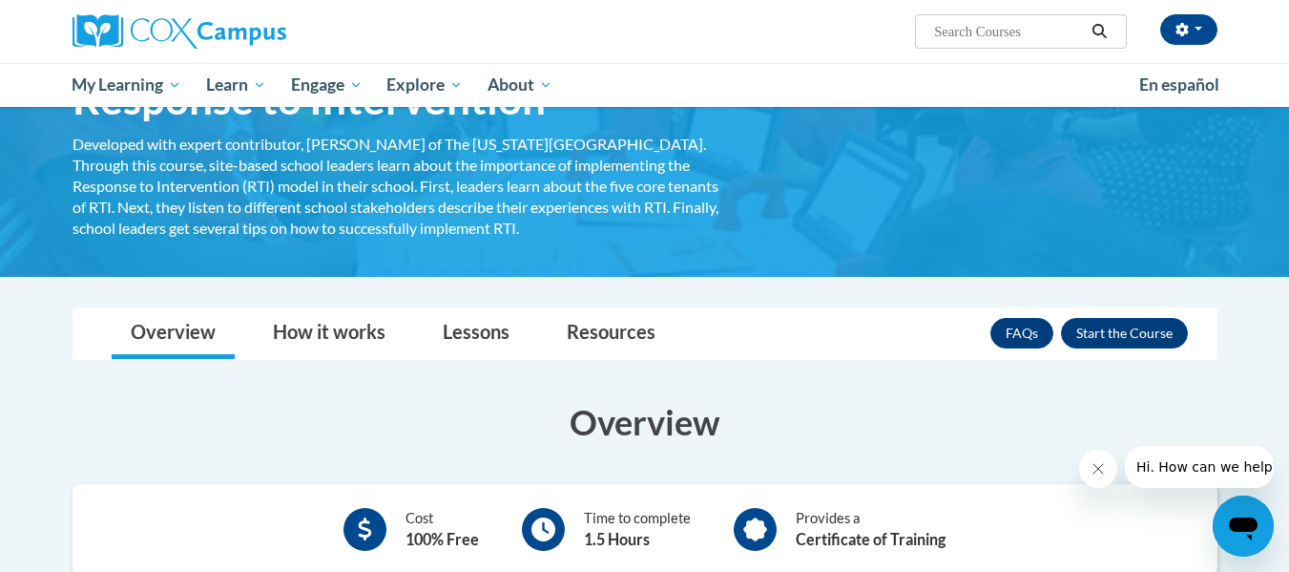
scroll to position [0, 0]
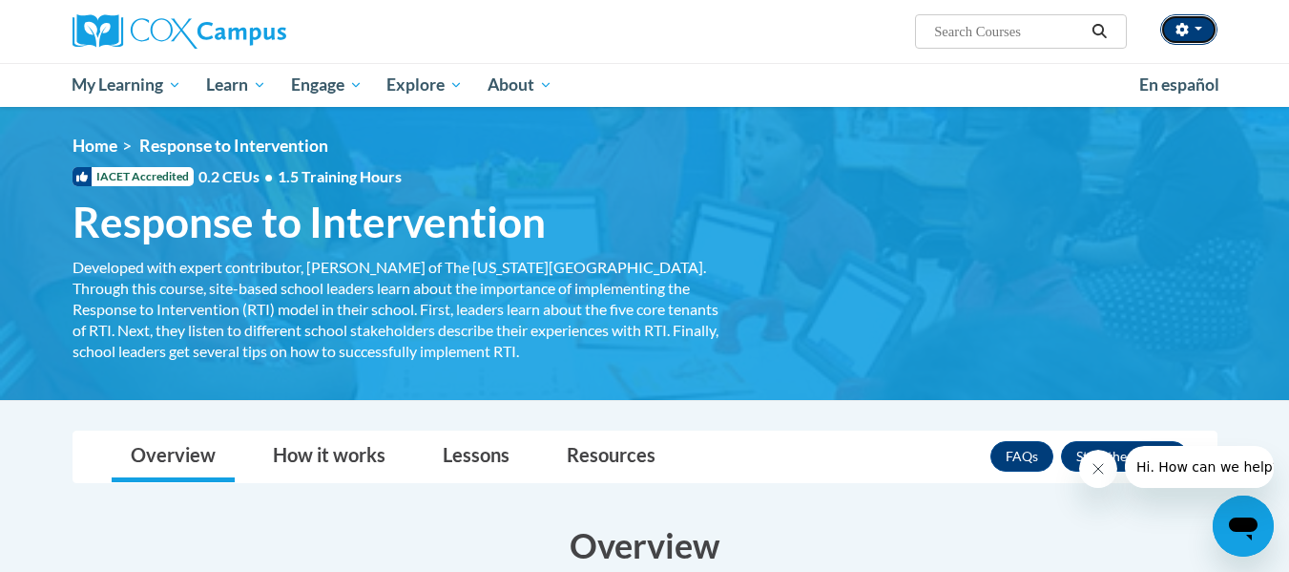
click at [1205, 36] on button "button" at bounding box center [1189, 29] width 57 height 31
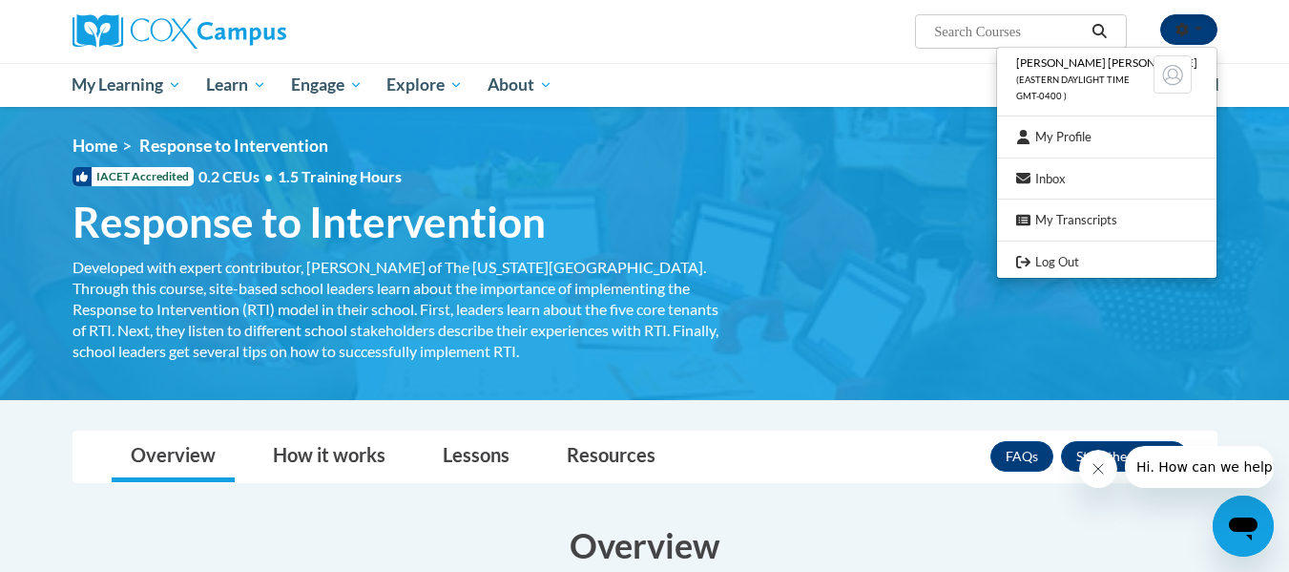
click at [1202, 37] on button "button" at bounding box center [1189, 29] width 57 height 31
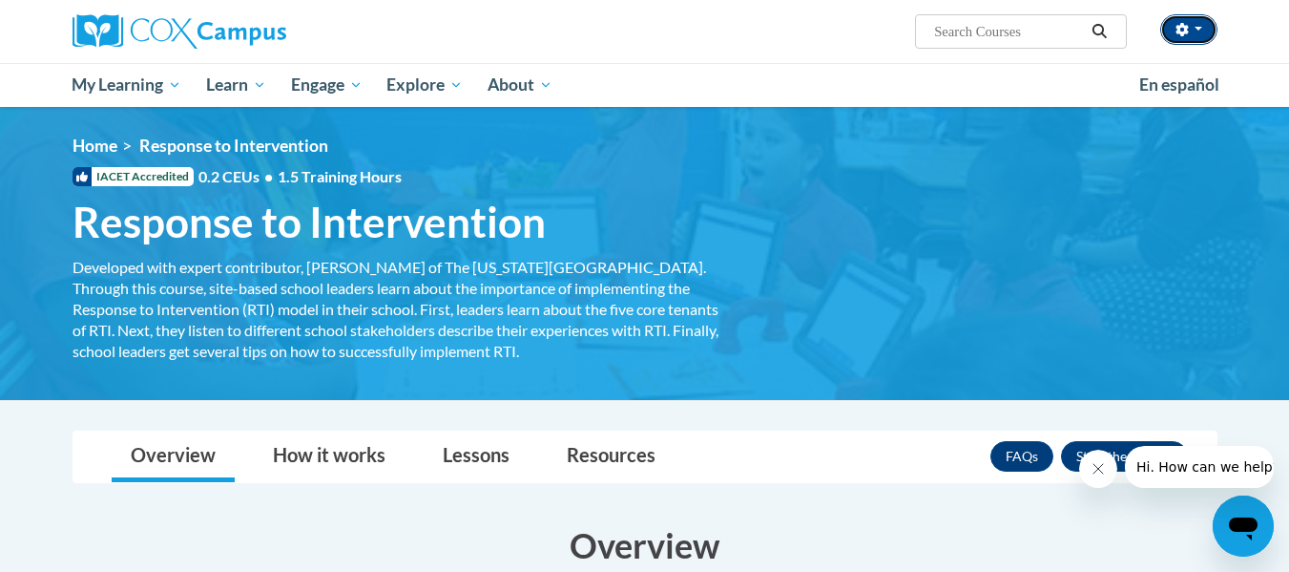
scroll to position [53, 0]
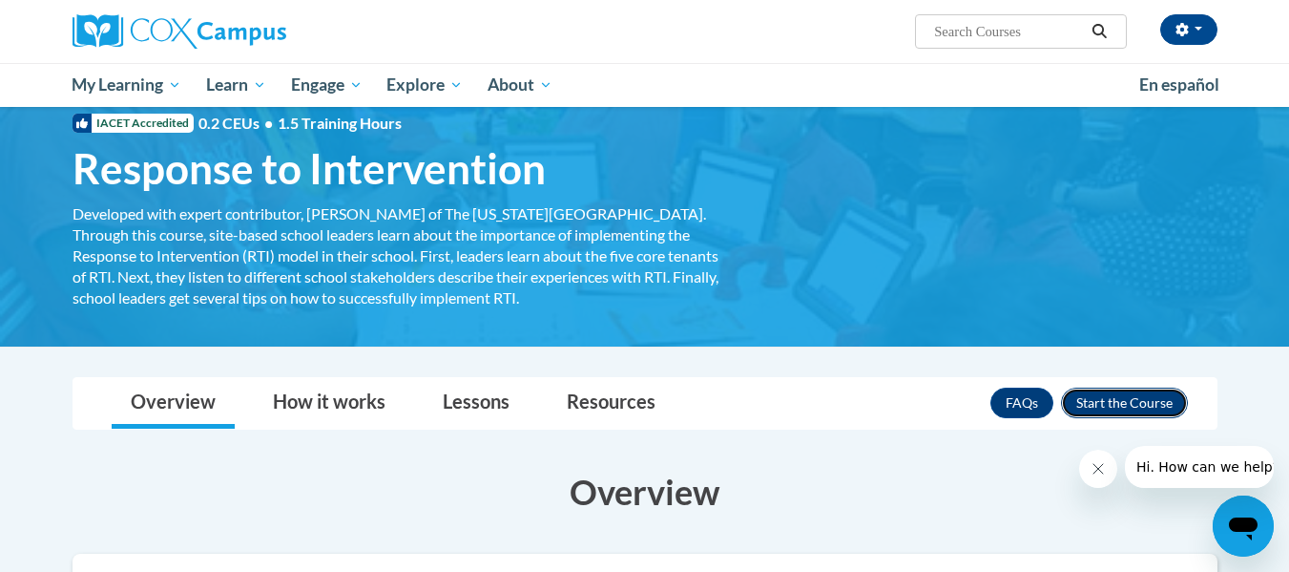
click at [1118, 403] on button "Enroll" at bounding box center [1124, 402] width 127 height 31
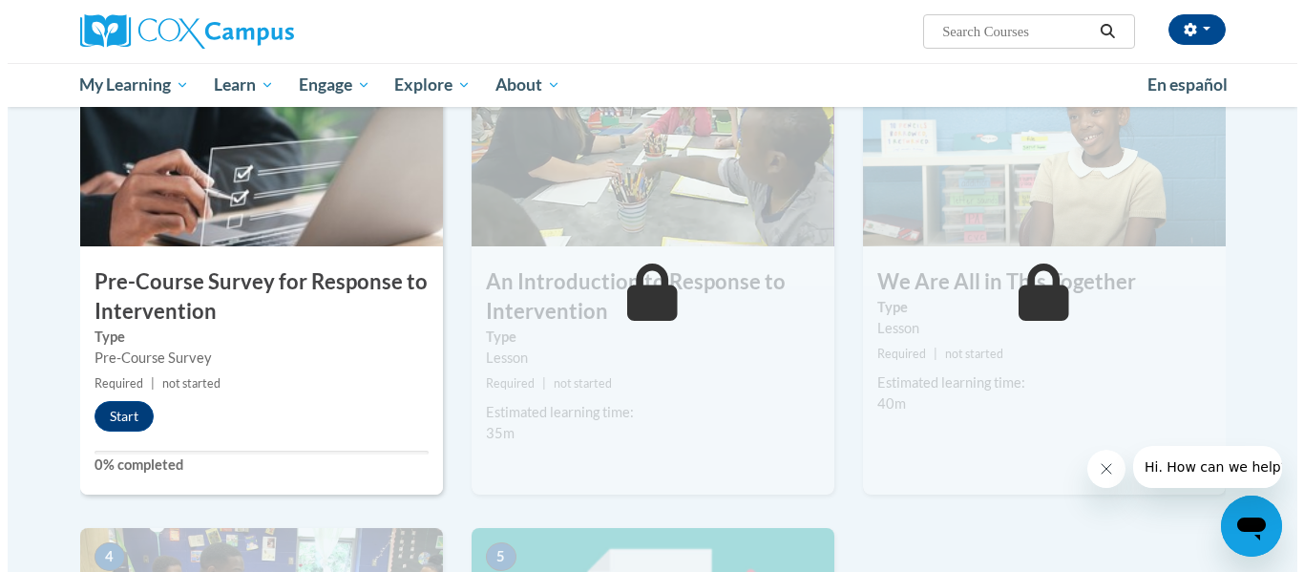
scroll to position [444, 0]
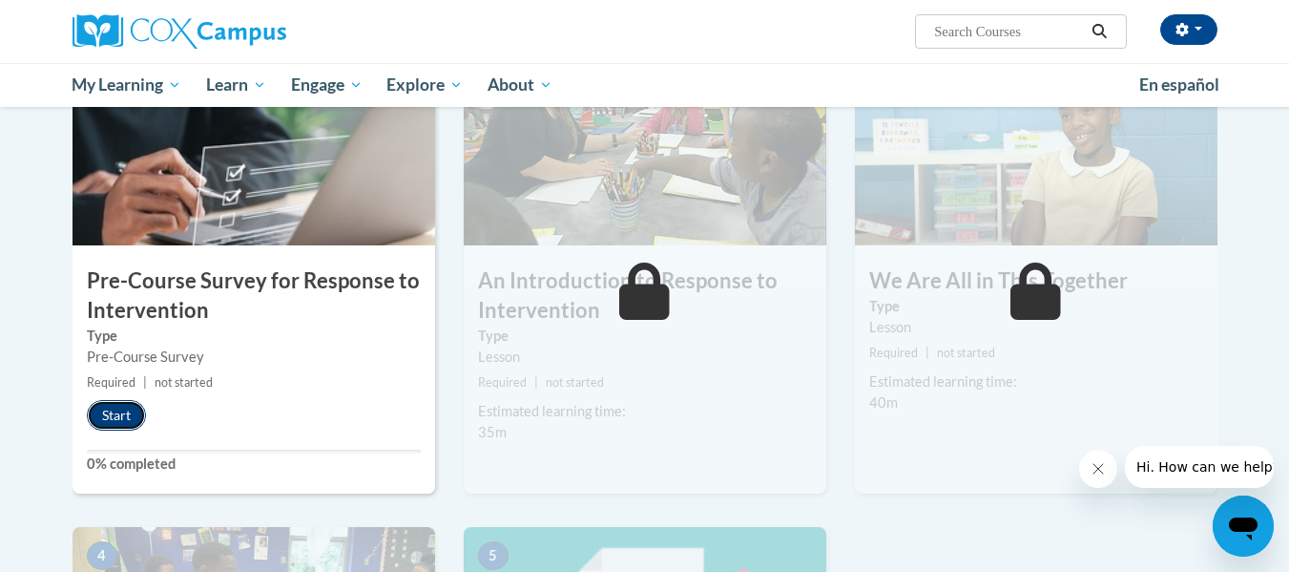
click at [140, 412] on button "Start" at bounding box center [116, 415] width 59 height 31
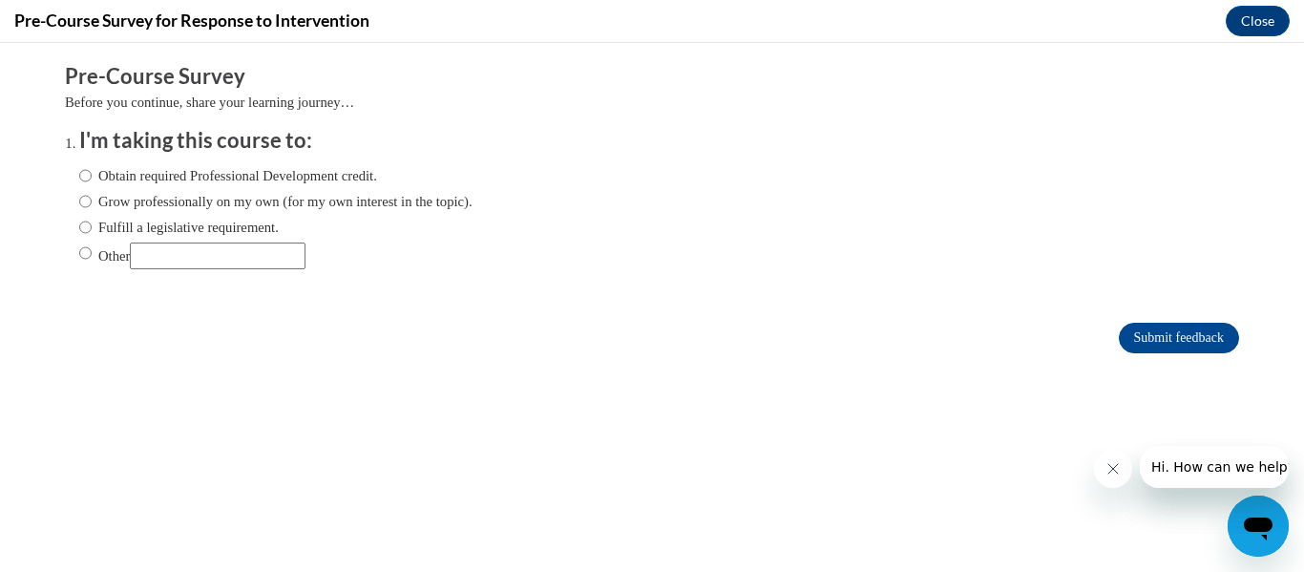
scroll to position [0, 0]
click at [82, 171] on label "Obtain required Professional Development credit." at bounding box center [228, 175] width 298 height 21
click at [82, 171] on input "Obtain required Professional Development credit." at bounding box center [85, 175] width 12 height 21
radio input "true"
click at [1141, 340] on input "Submit feedback" at bounding box center [1179, 338] width 120 height 31
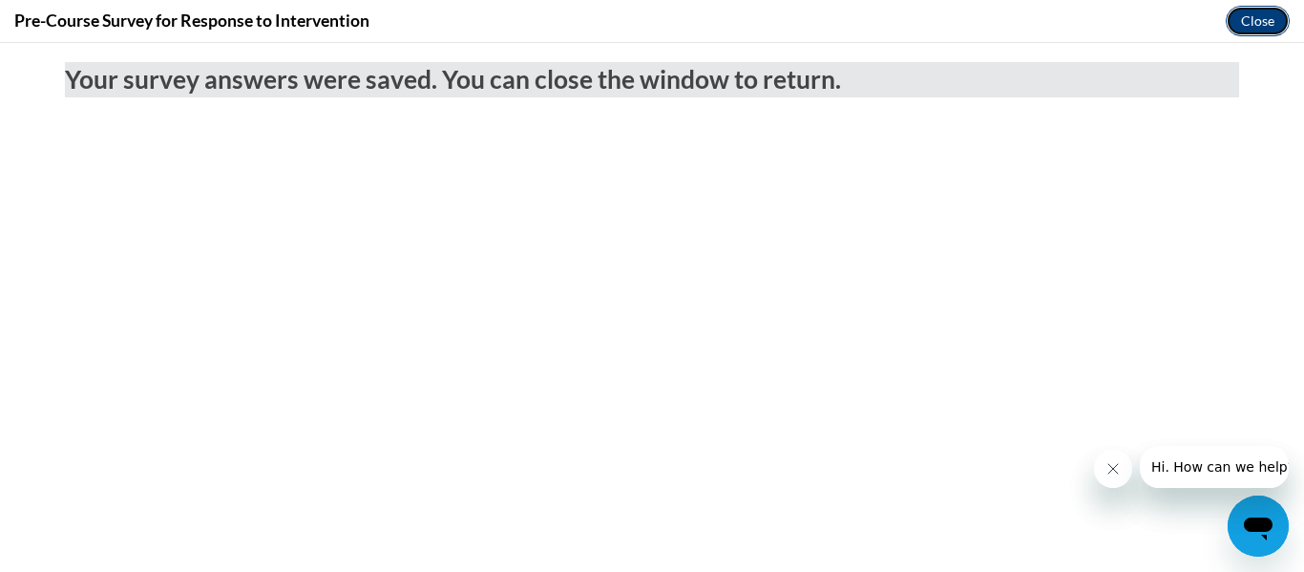
click at [1244, 8] on button "Close" at bounding box center [1257, 21] width 64 height 31
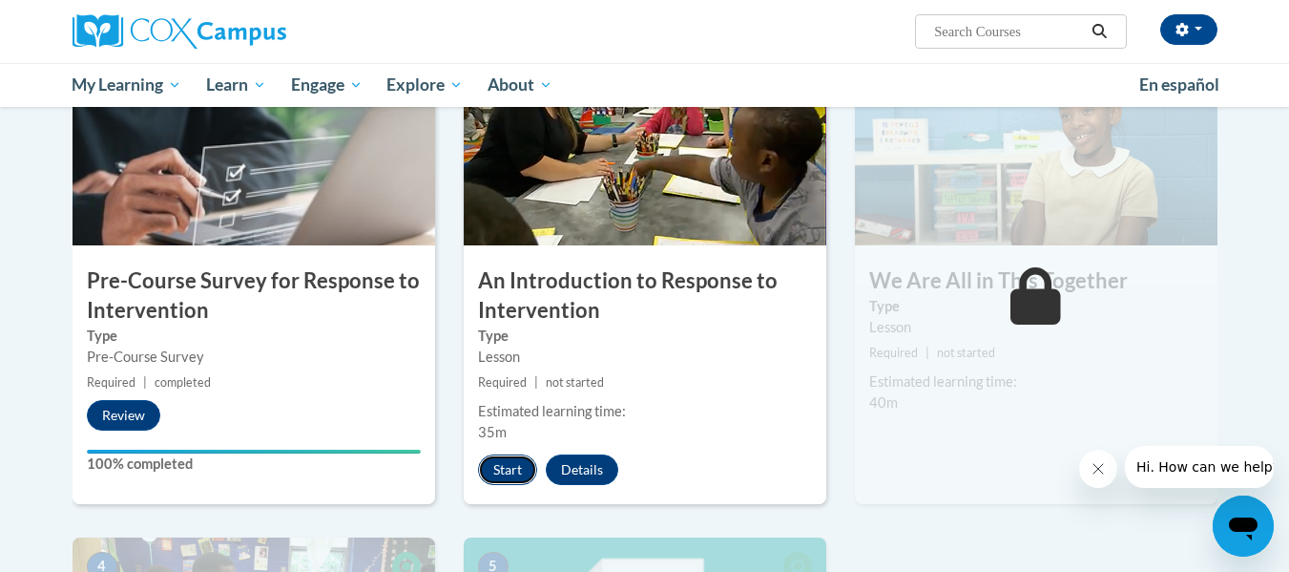
click at [506, 483] on button "Start" at bounding box center [507, 469] width 59 height 31
